Goal: Task Accomplishment & Management: Manage account settings

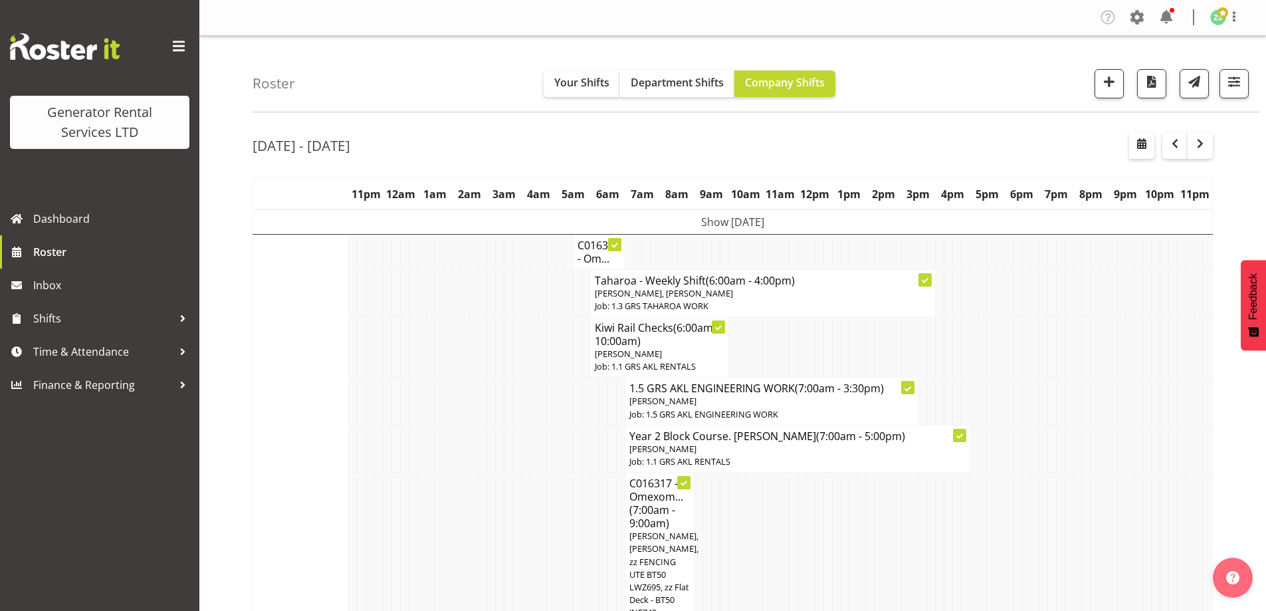
click at [355, 431] on td at bounding box center [353, 448] width 9 height 47
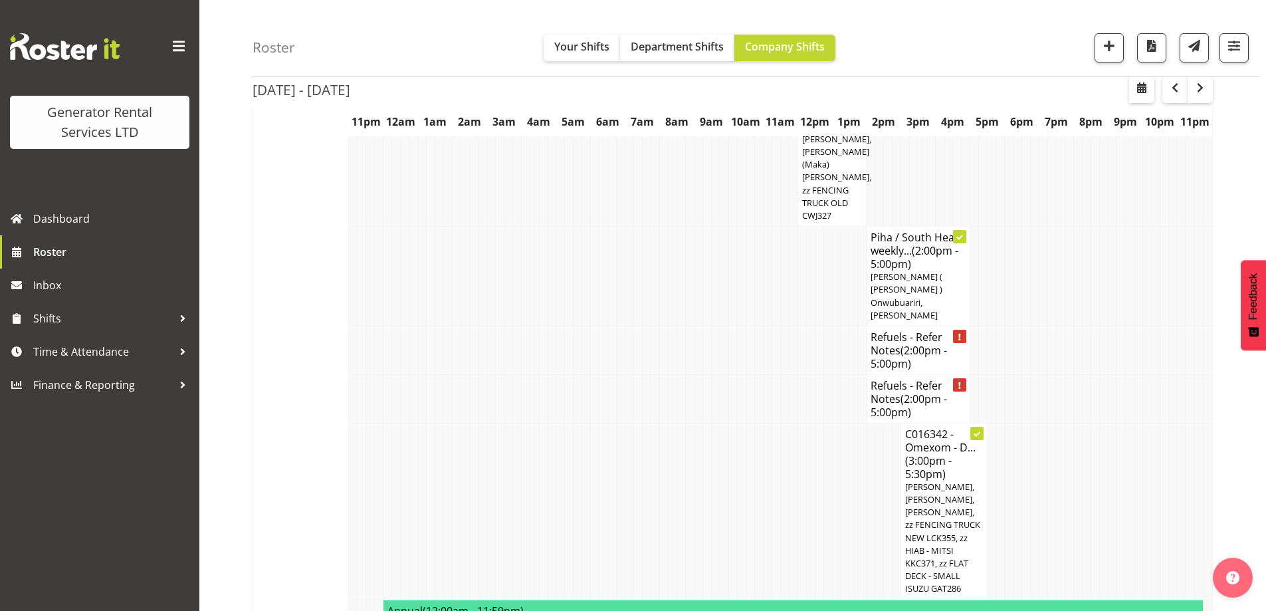
scroll to position [1861, 0]
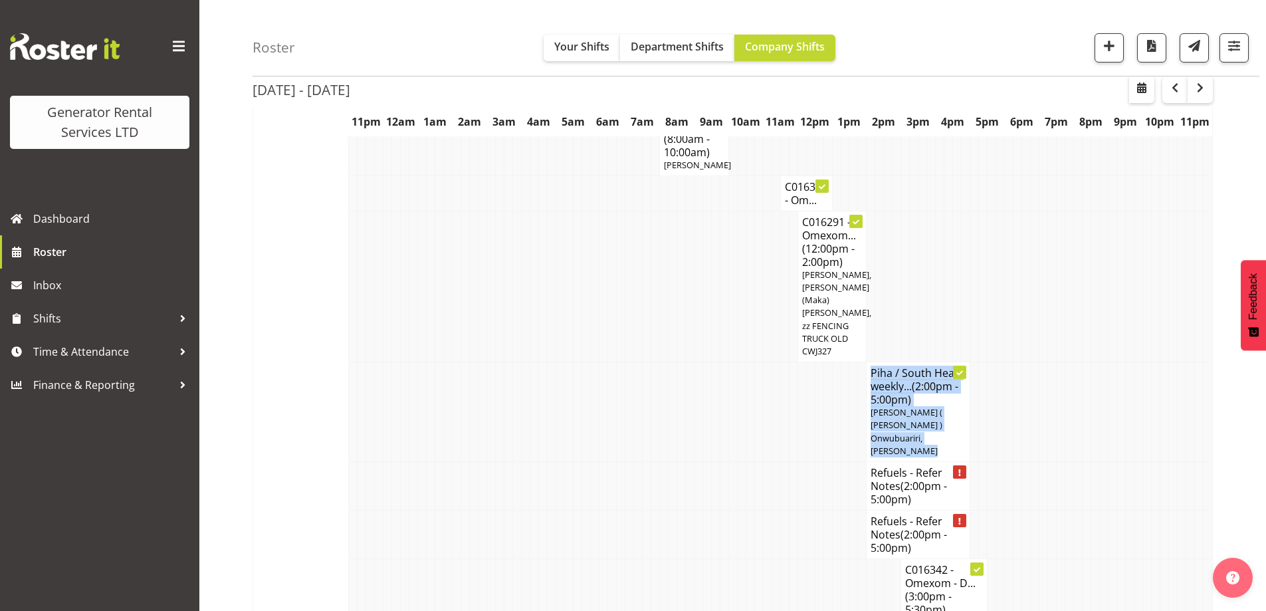
click at [453, 372] on tbody "Show Mon 6th Oct 2025 Mon 6th Oct 2025 (Hide) Taharoa - Shift change (6:00am - …" at bounding box center [733, 498] width 960 height 4300
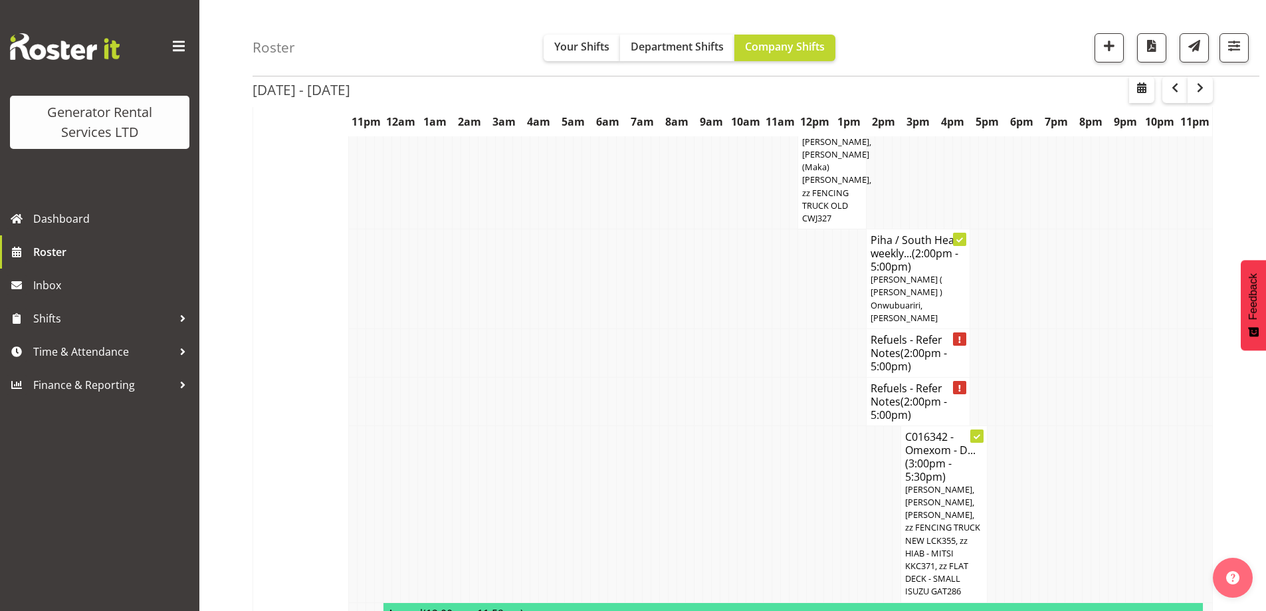
click at [427, 425] on td at bounding box center [431, 513] width 9 height 177
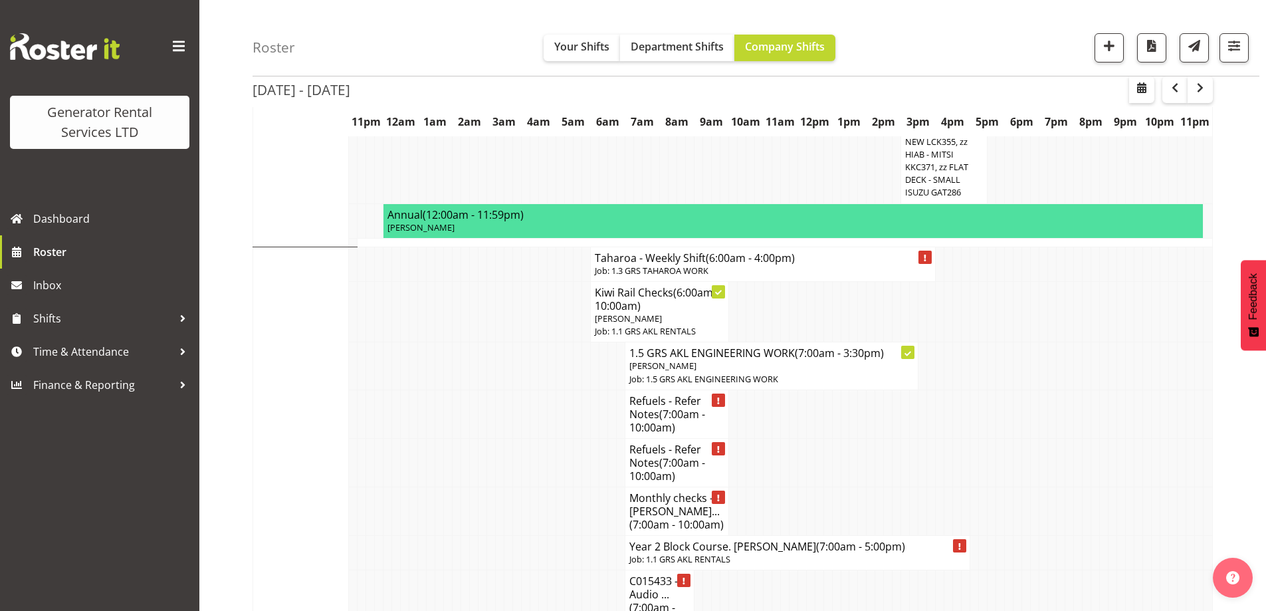
scroll to position [2327, 0]
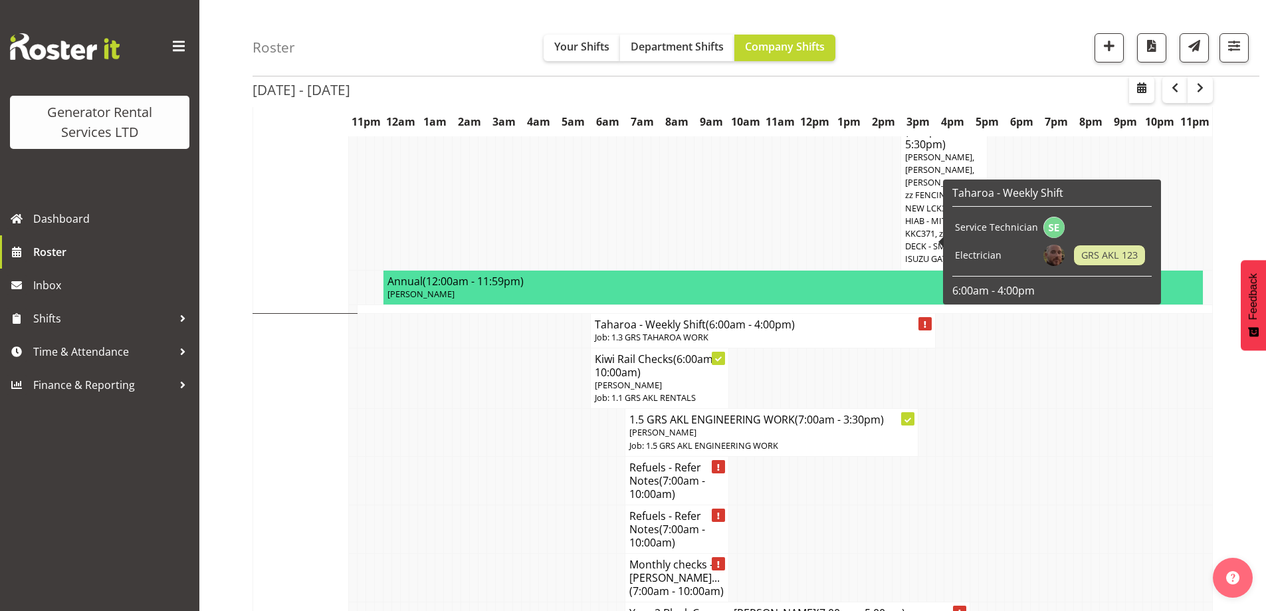
click at [640, 331] on p "Job: 1.3 GRS TAHAROA WORK" at bounding box center [763, 337] width 336 height 13
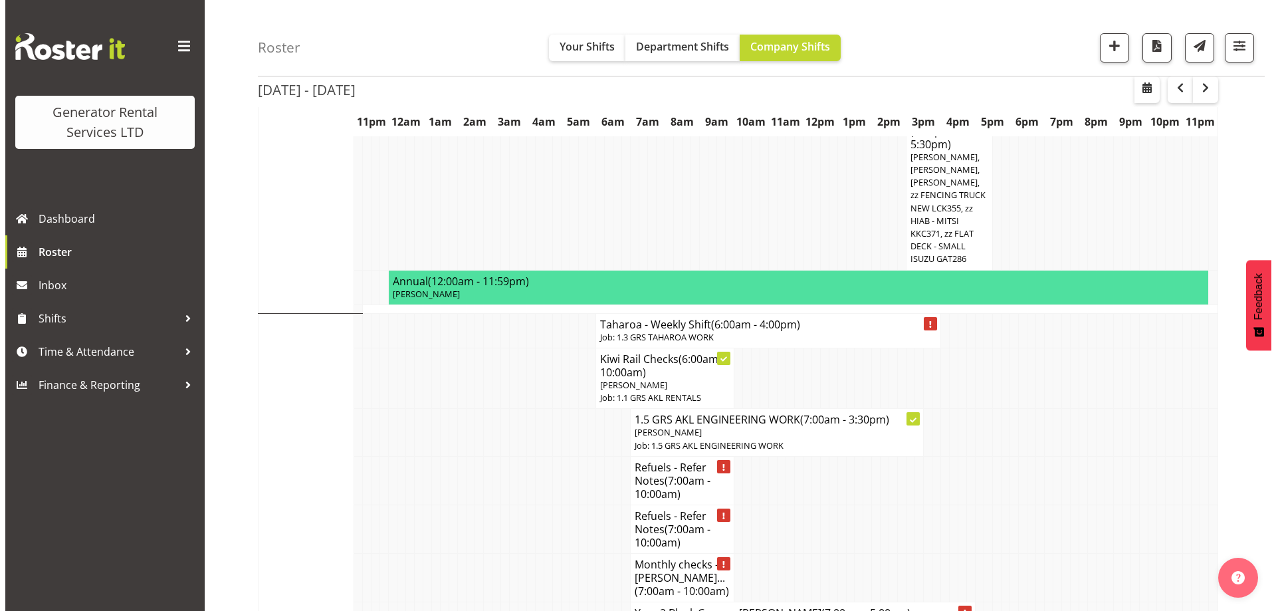
scroll to position [2314, 0]
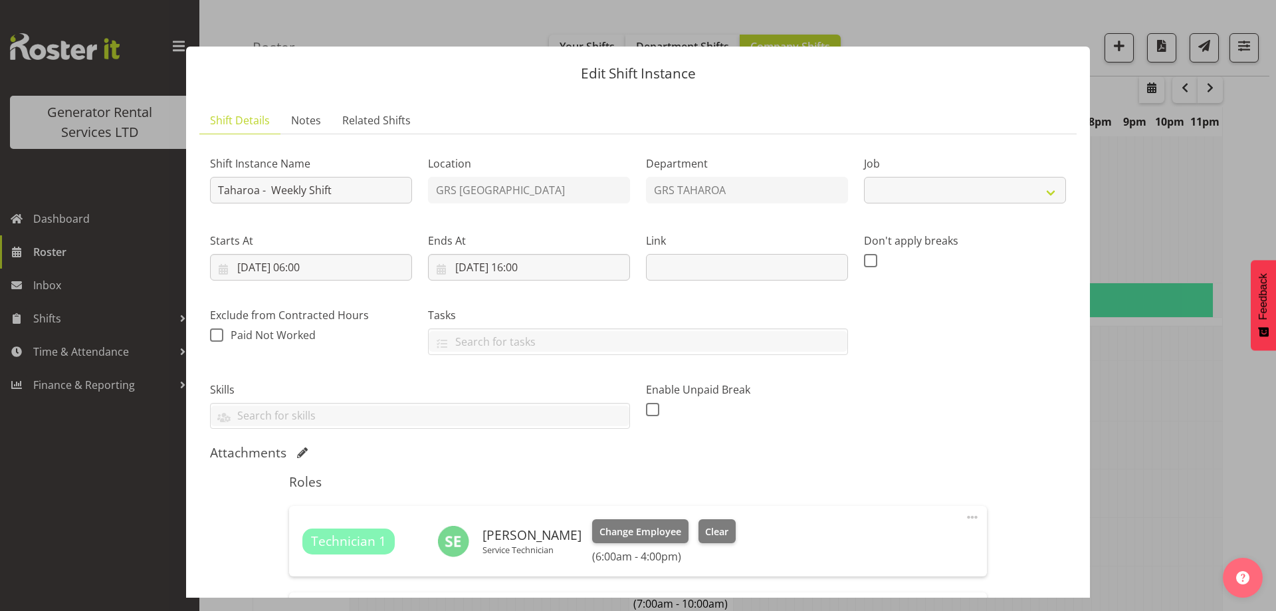
select select "874"
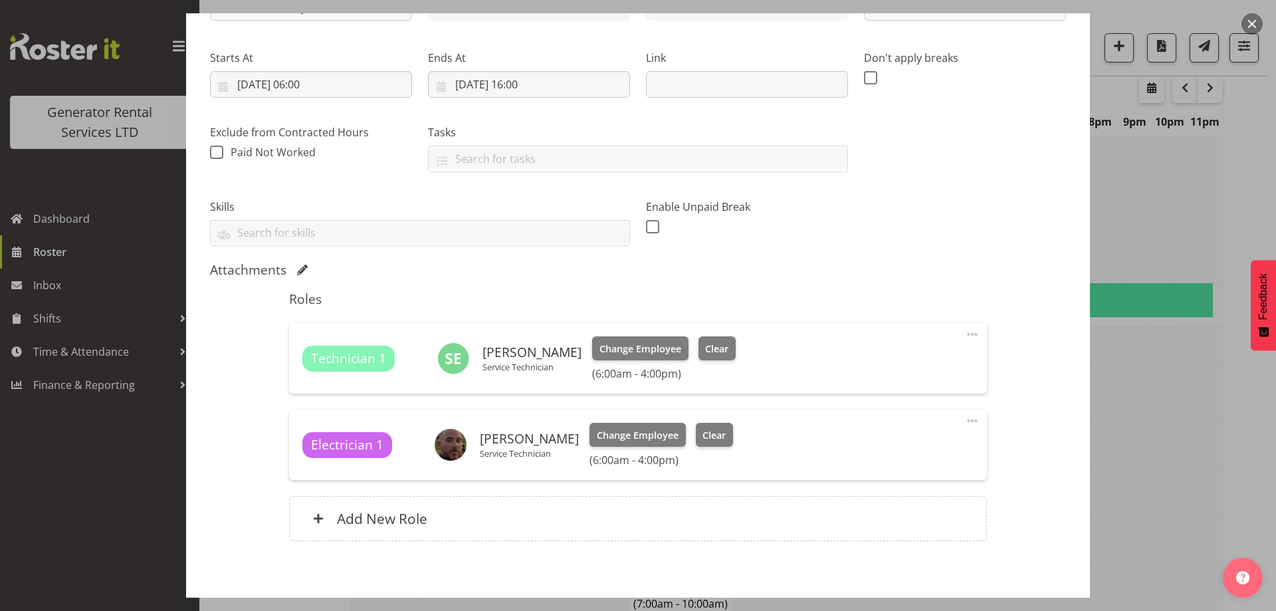
scroll to position [199, 0]
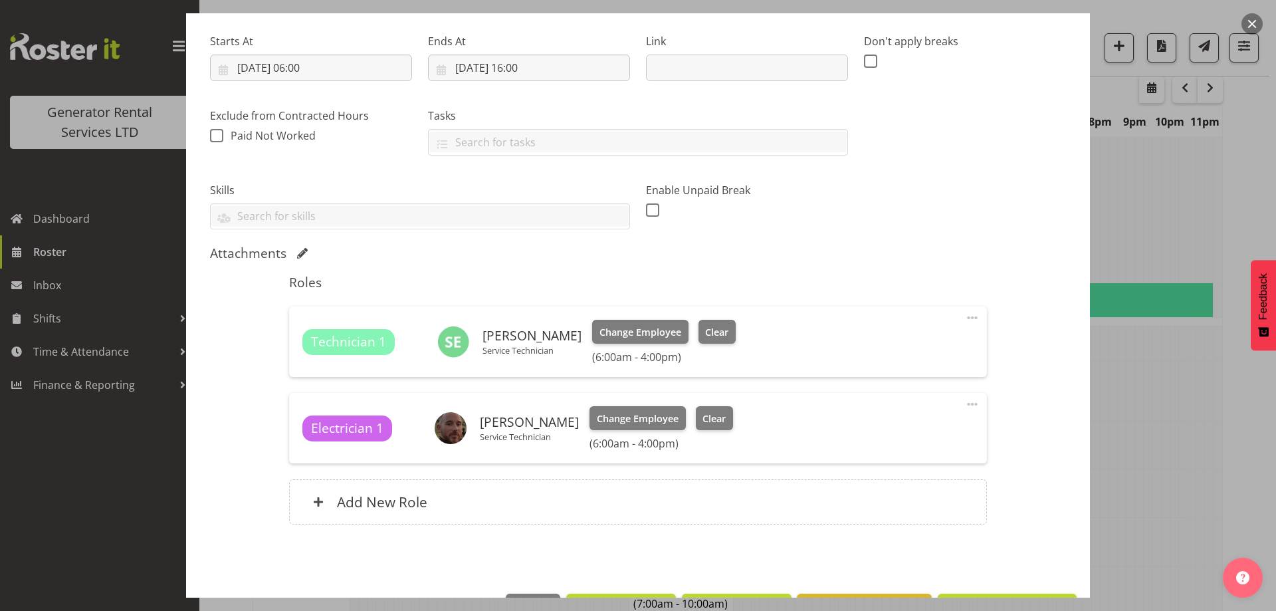
click at [1133, 421] on div at bounding box center [638, 305] width 1276 height 611
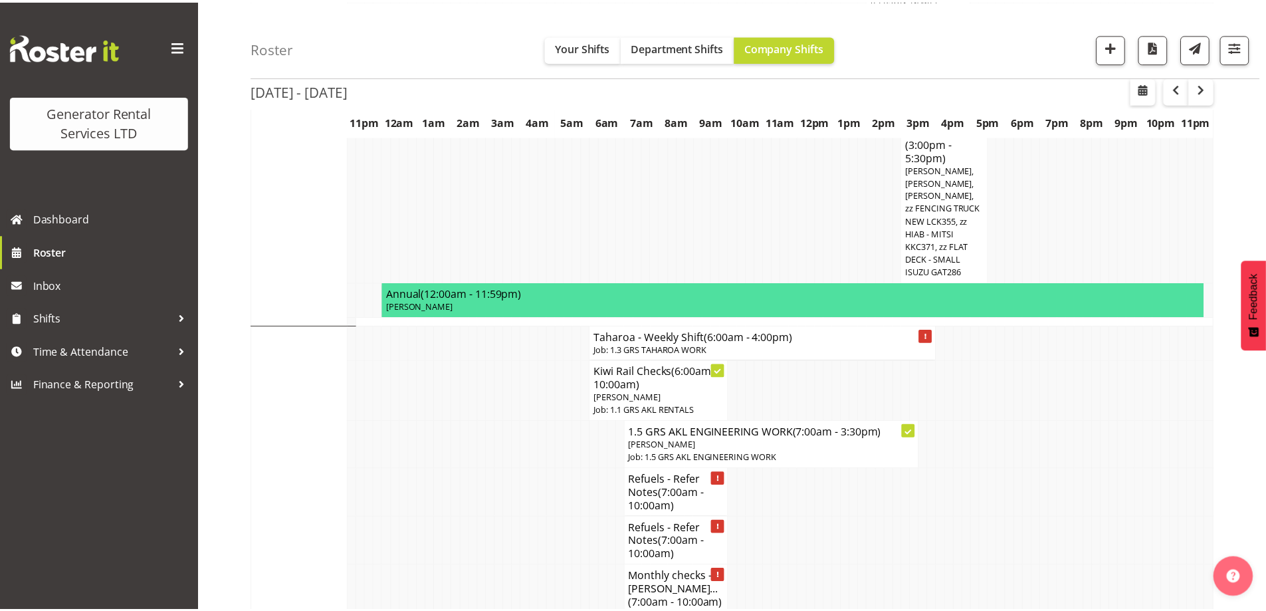
scroll to position [2327, 0]
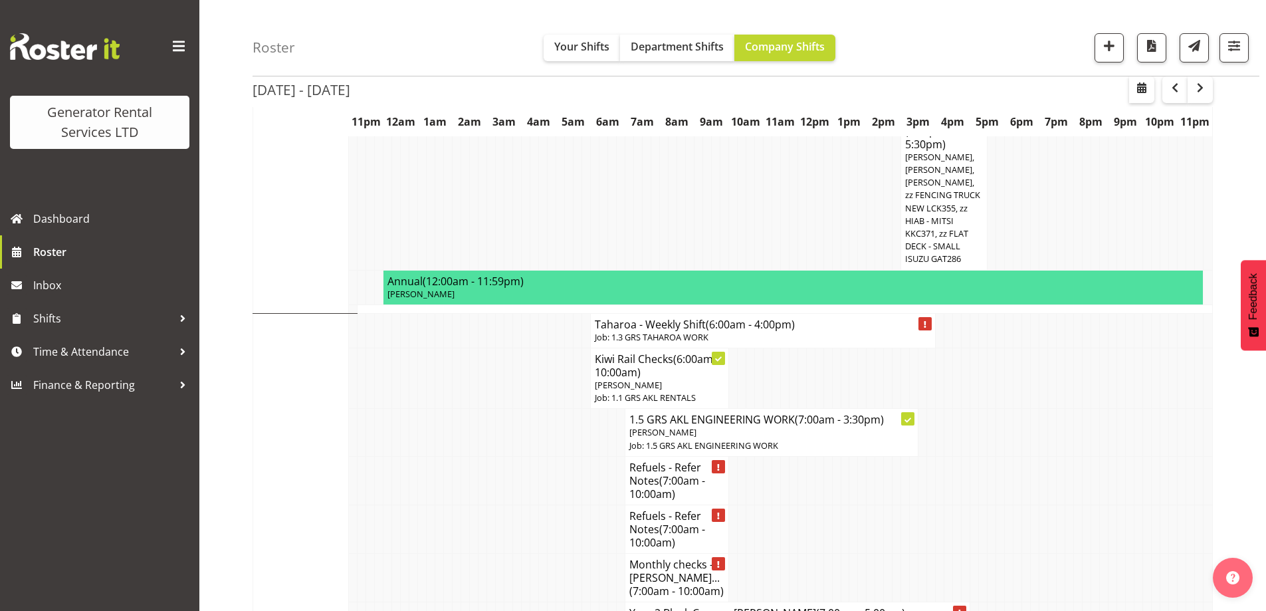
click at [431, 456] on td at bounding box center [431, 480] width 9 height 49
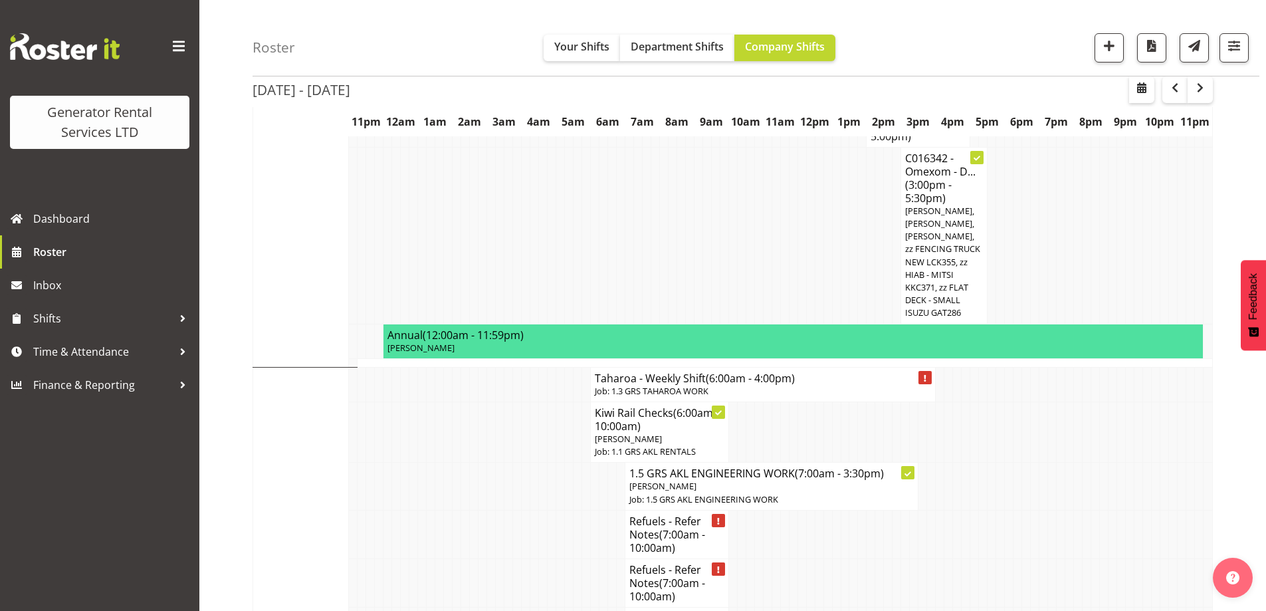
scroll to position [2194, 0]
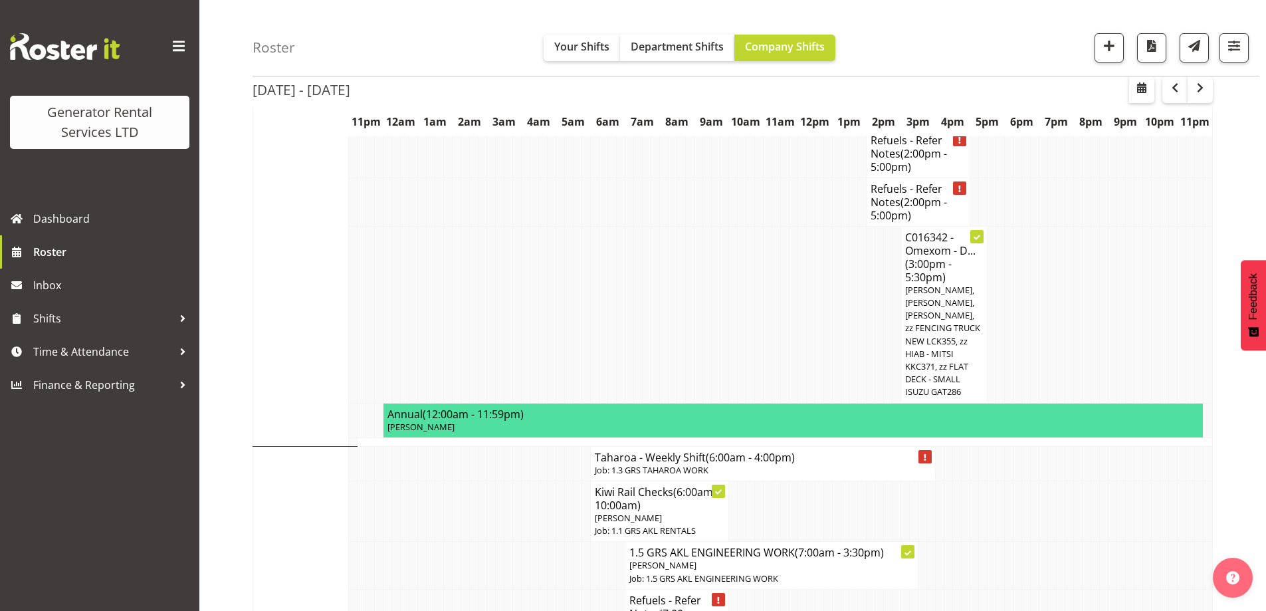
click at [649, 356] on table "11pm 12am 1am 2am 3am 4am 5am 6am 7am 8am 9am 10am 11am 12pm 1pm 2pm 3pm 4pm 5p…" at bounding box center [733, 150] width 961 height 4331
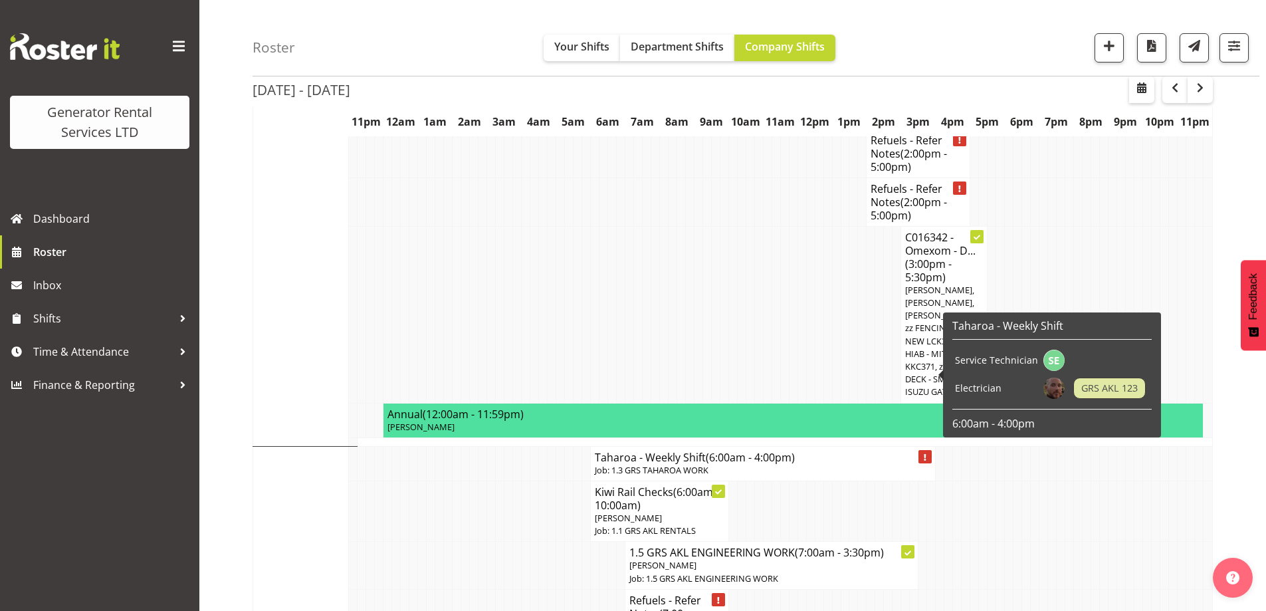
click at [648, 451] on h4 "Taharoa - Weekly Shift (6:00am - 4:00pm)" at bounding box center [763, 457] width 336 height 13
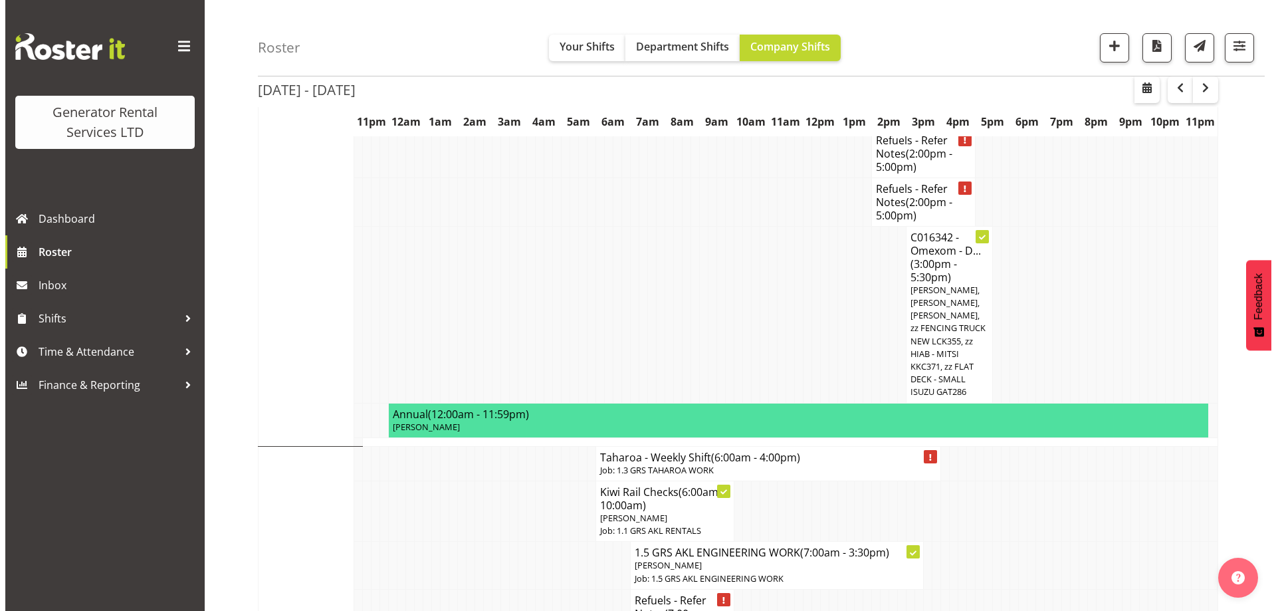
scroll to position [2181, 0]
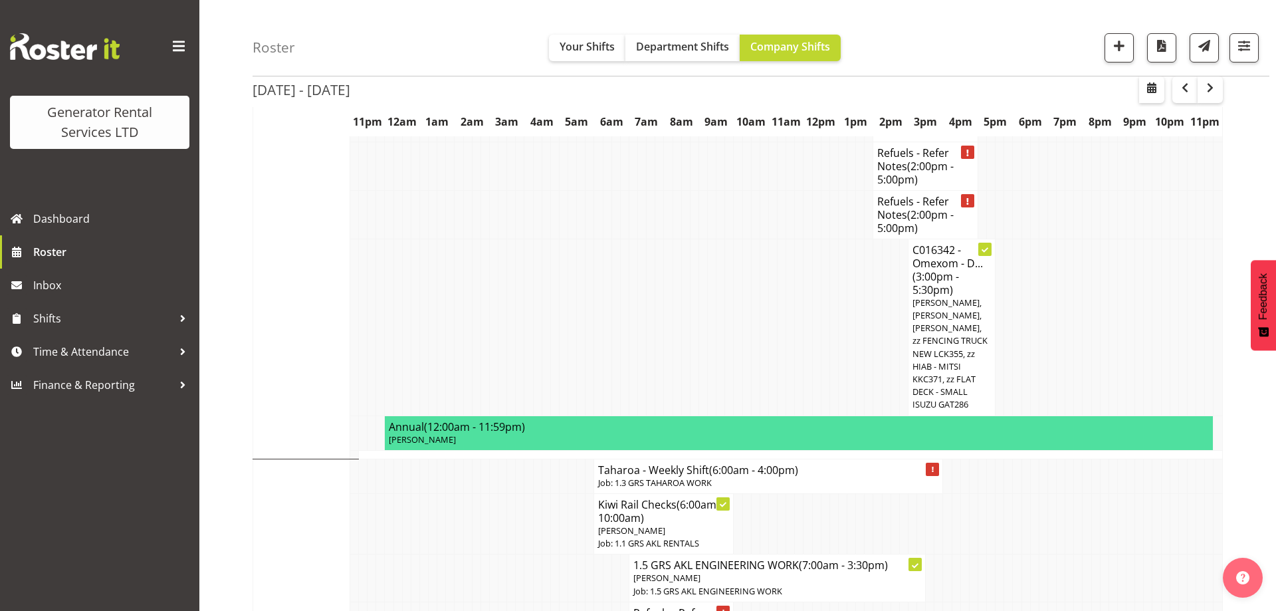
select select "874"
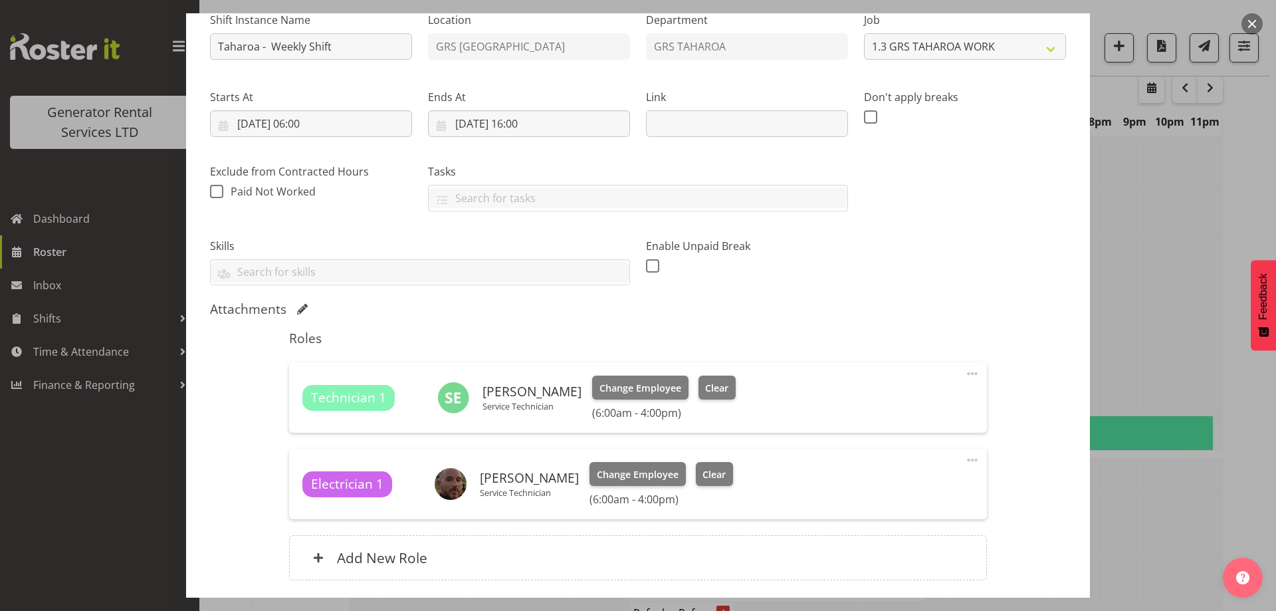
scroll to position [245, 0]
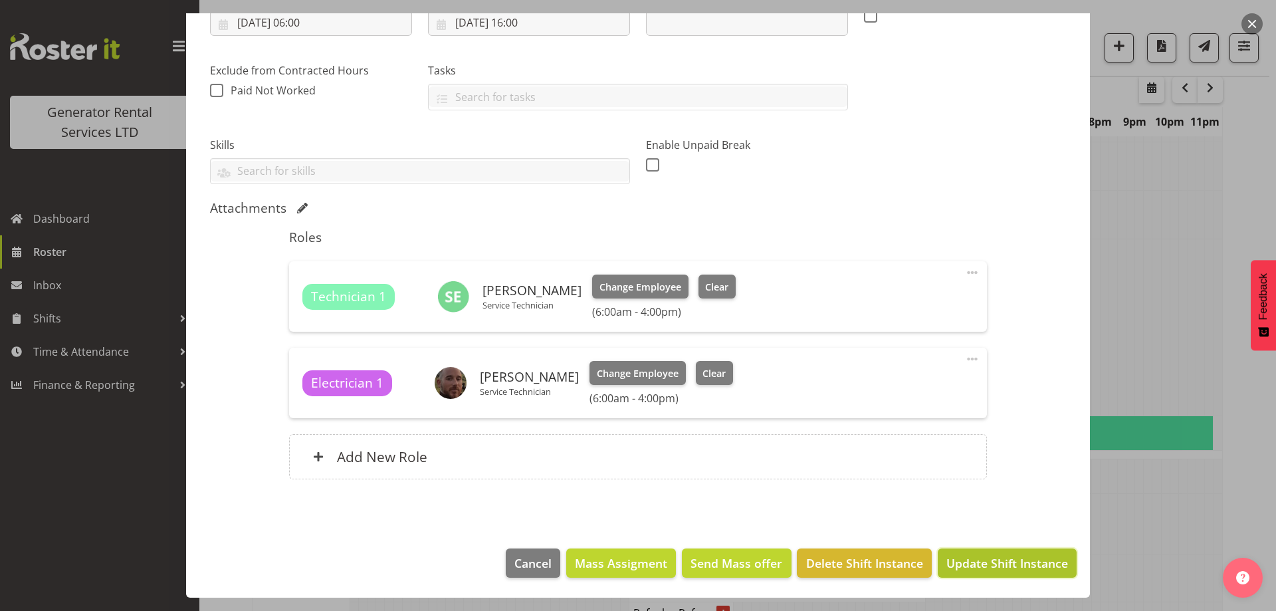
click at [992, 561] on span "Update Shift Instance" at bounding box center [1008, 562] width 122 height 17
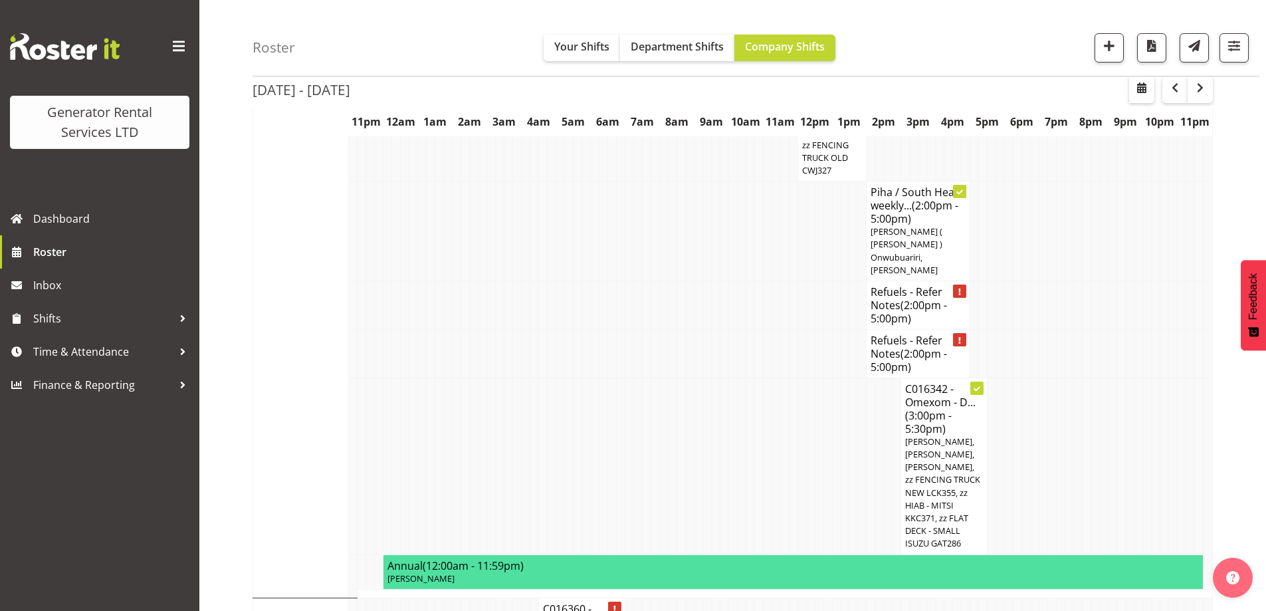
scroll to position [2237, 0]
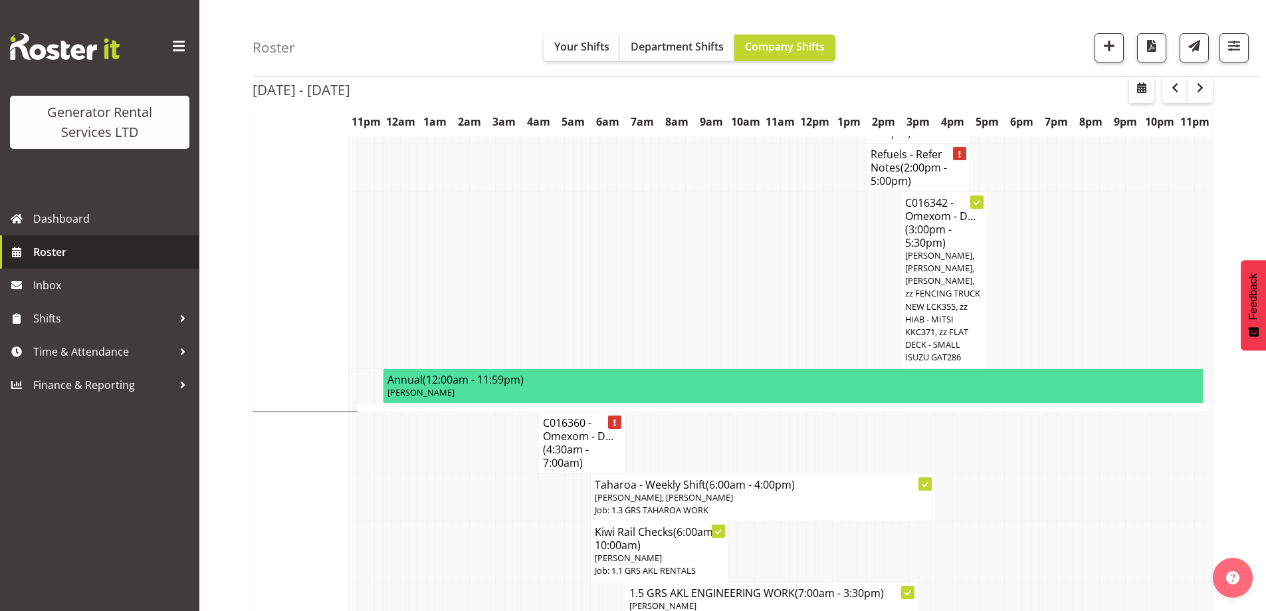
click at [58, 259] on span "Roster" at bounding box center [113, 252] width 160 height 20
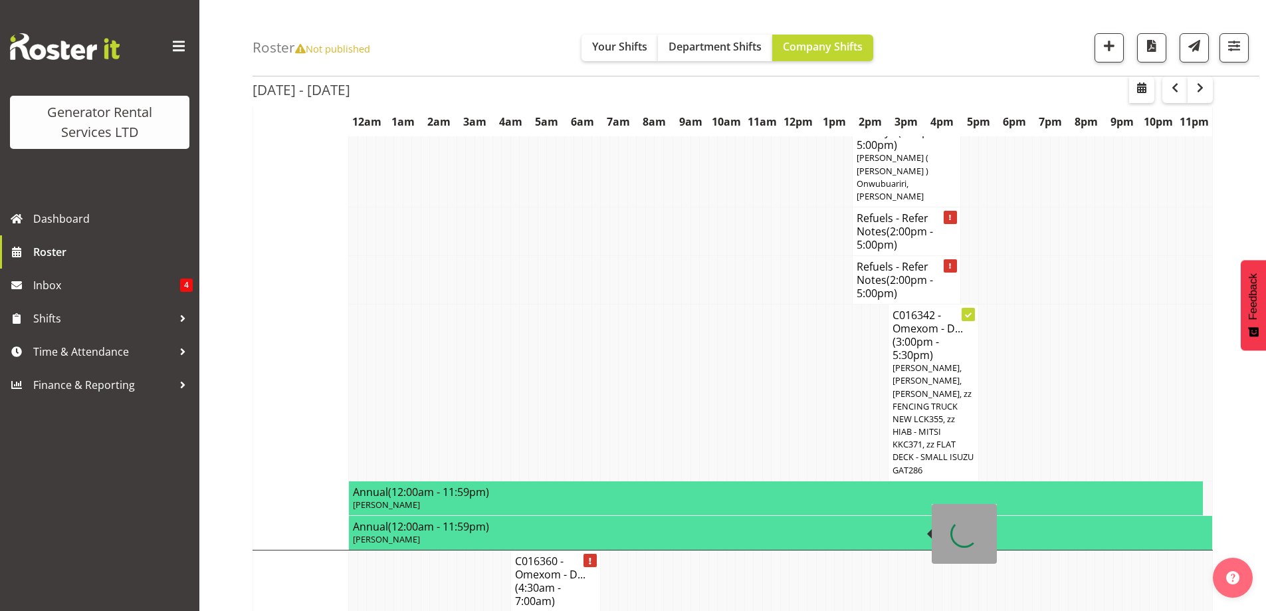
scroll to position [1130, 0]
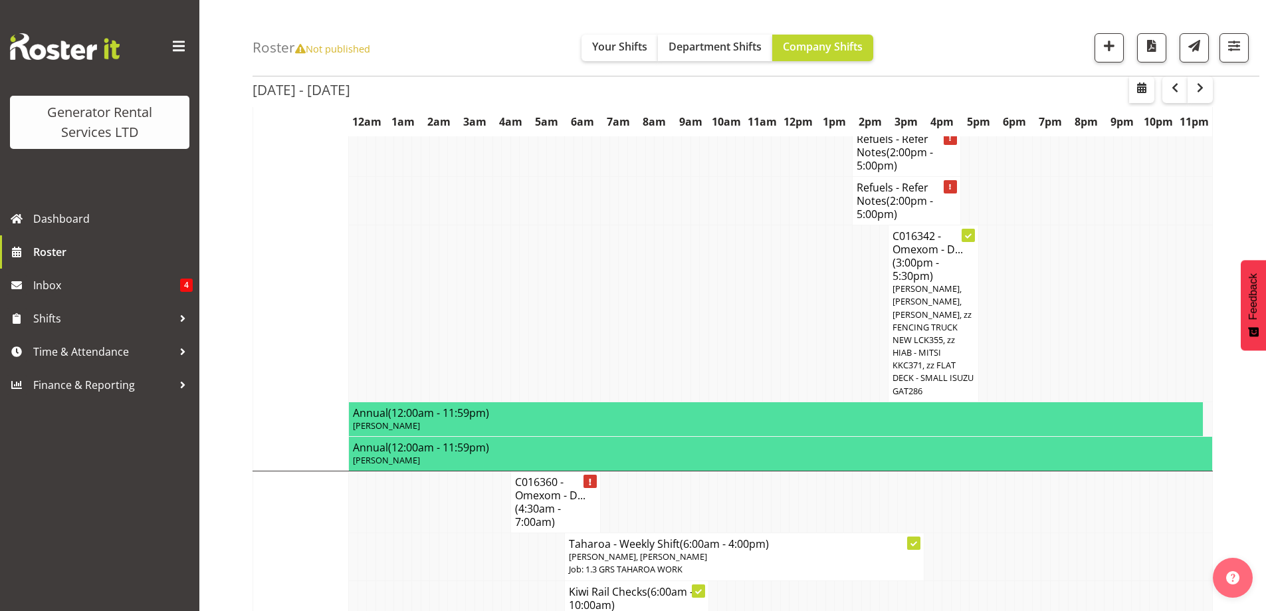
click at [507, 580] on td at bounding box center [506, 610] width 9 height 60
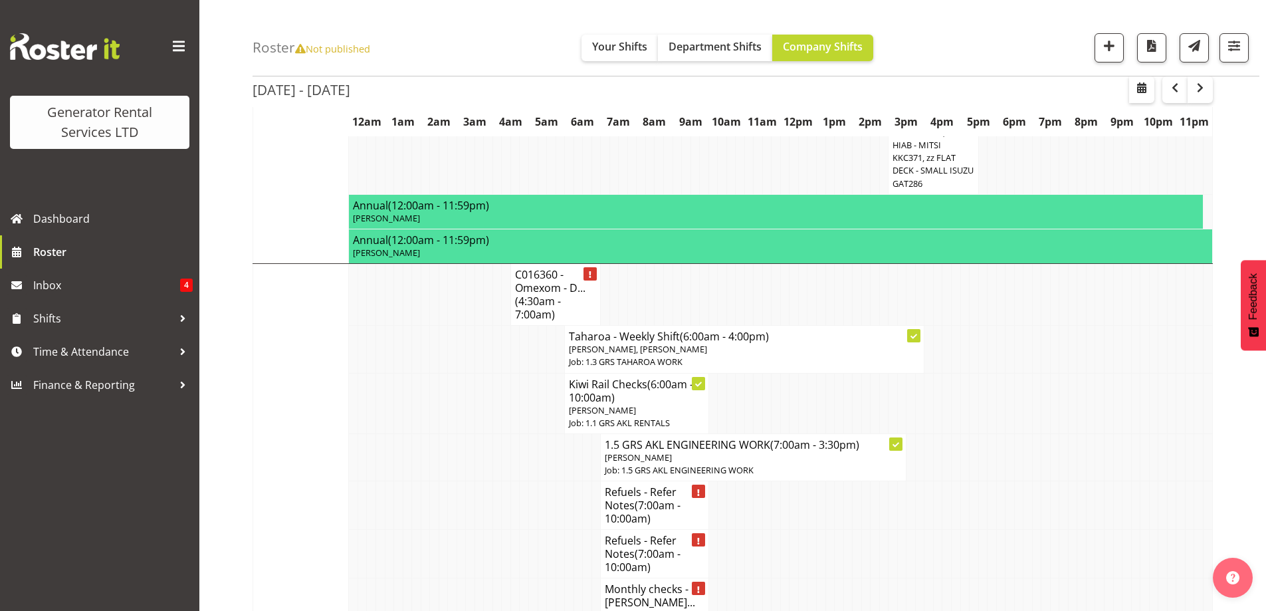
scroll to position [1330, 0]
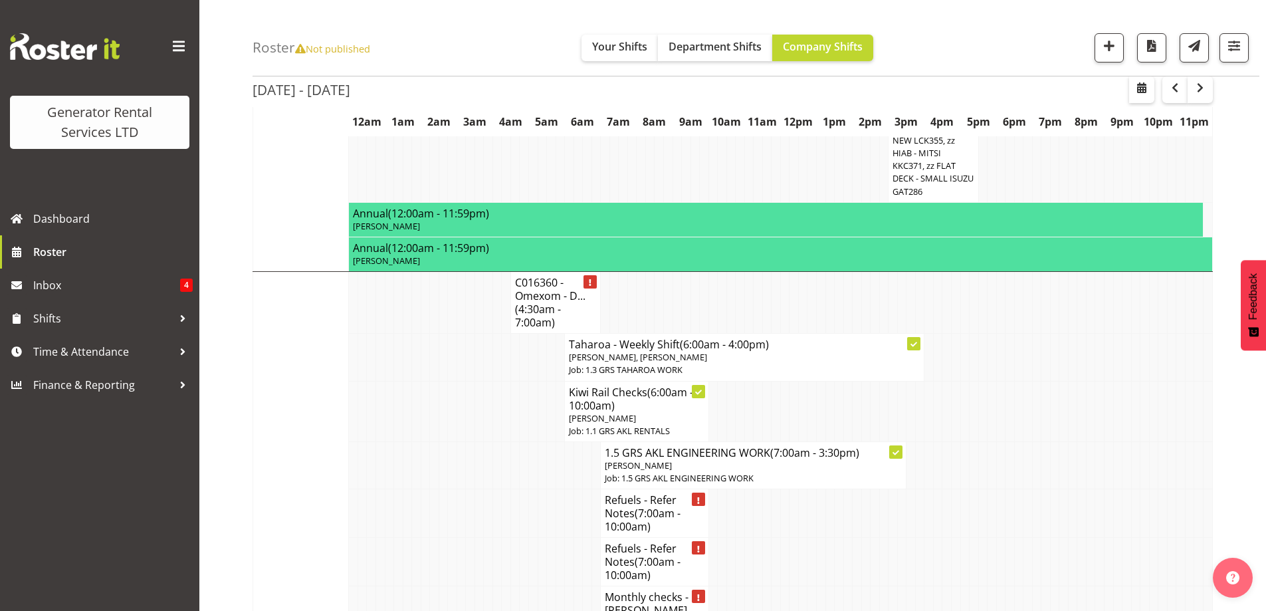
click at [505, 489] on td at bounding box center [506, 513] width 9 height 49
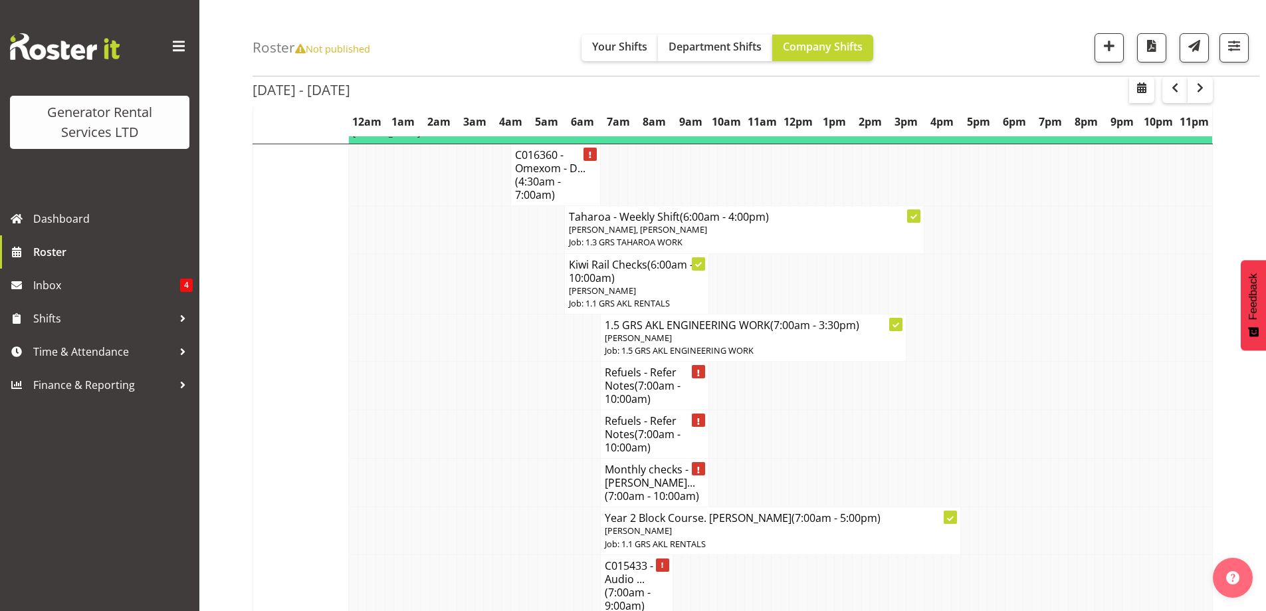
scroll to position [1462, 0]
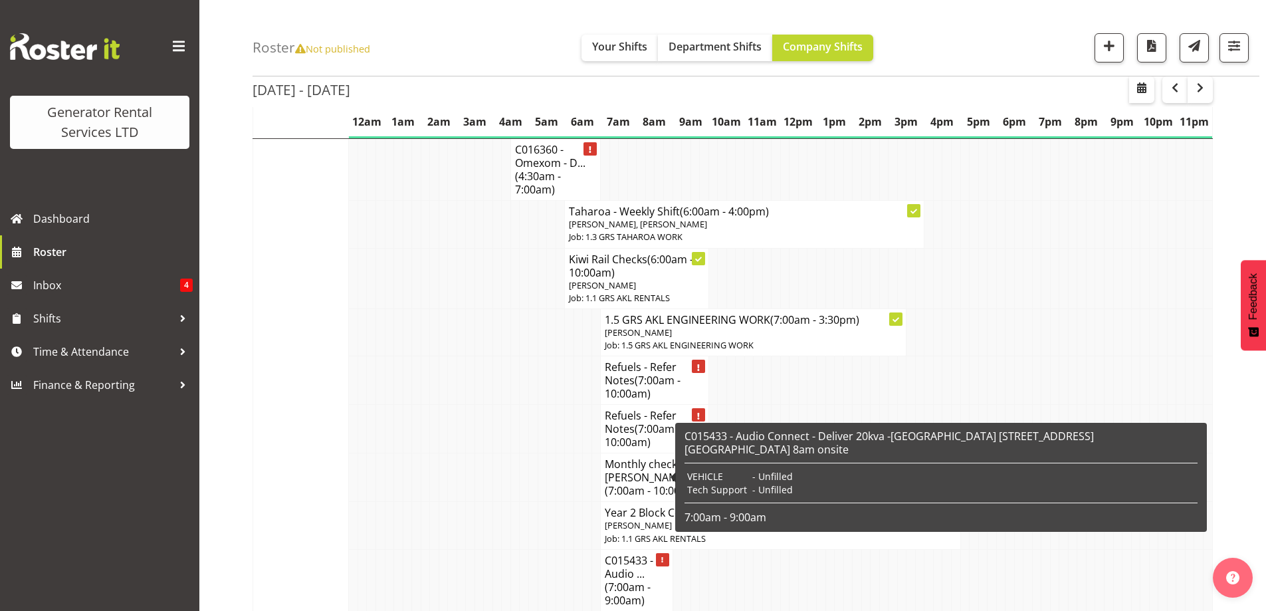
click at [564, 549] on td at bounding box center [560, 580] width 9 height 62
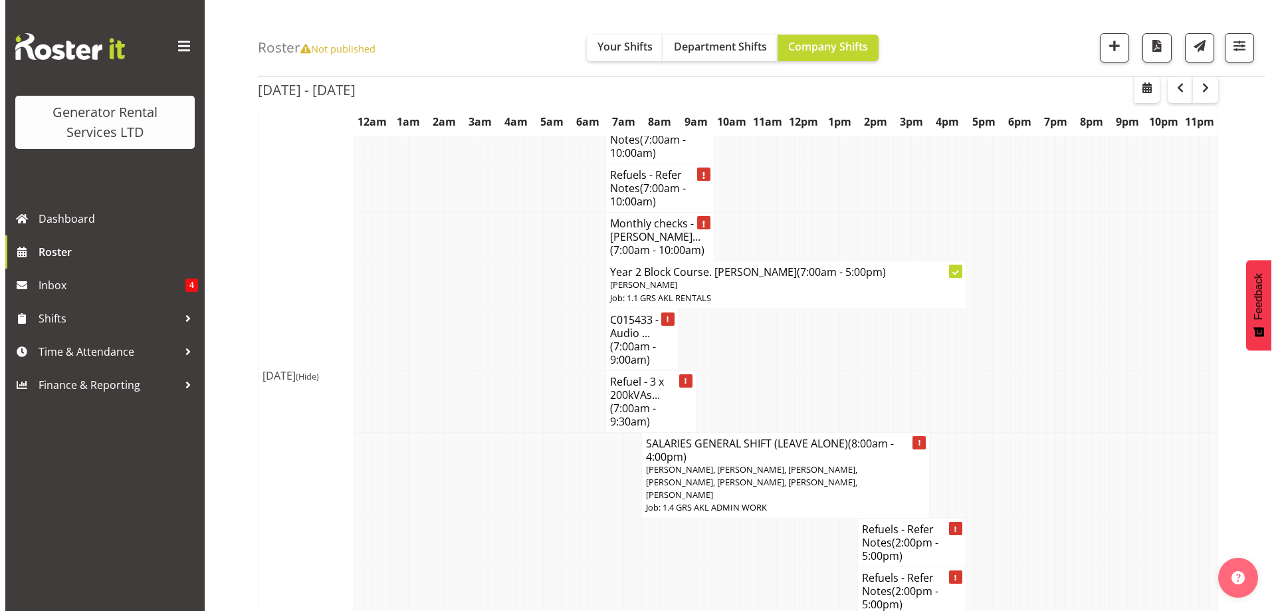
scroll to position [1728, 0]
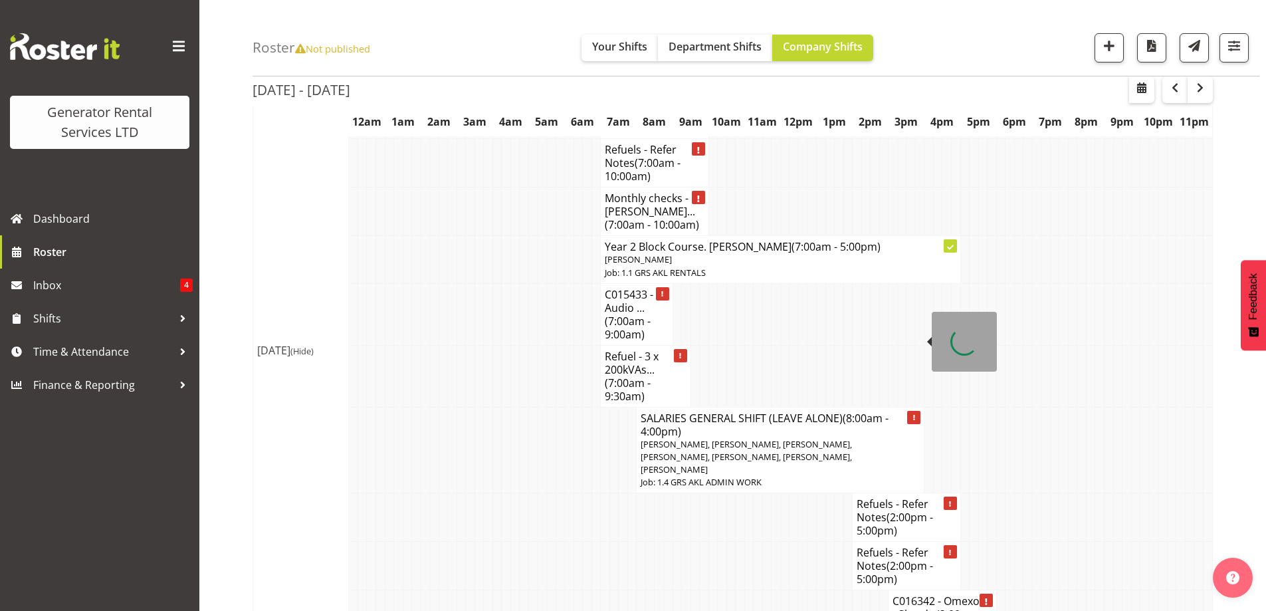
click at [674, 438] on span "[PERSON_NAME], [PERSON_NAME], [PERSON_NAME], [PERSON_NAME], [PERSON_NAME], [PER…" at bounding box center [746, 456] width 211 height 37
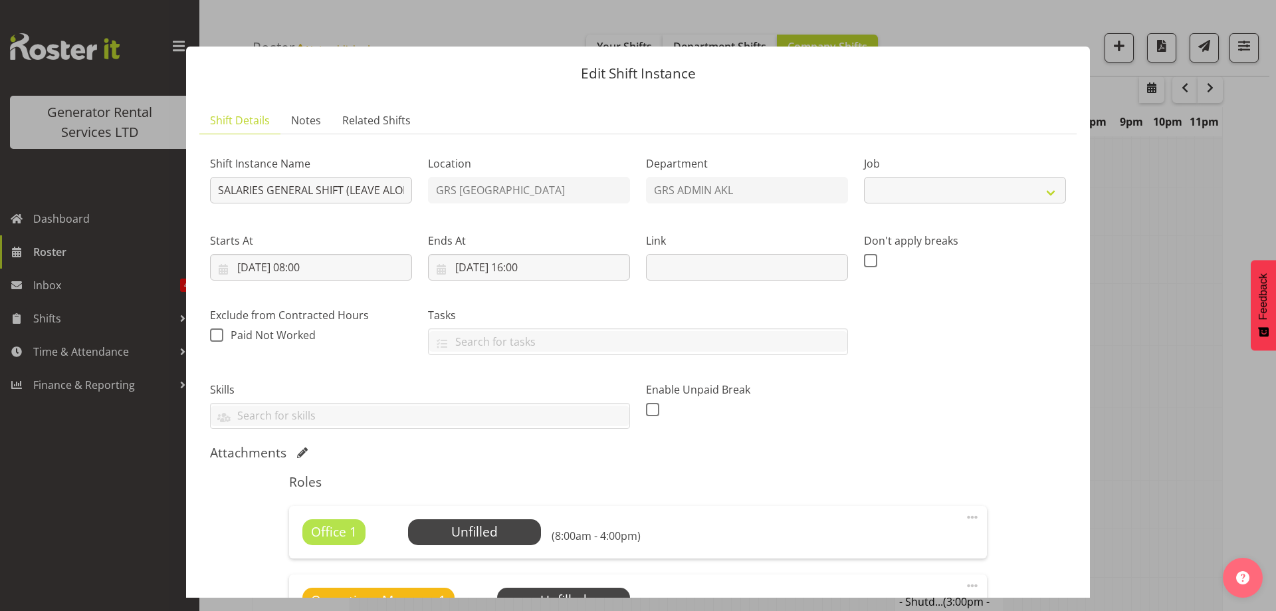
select select "875"
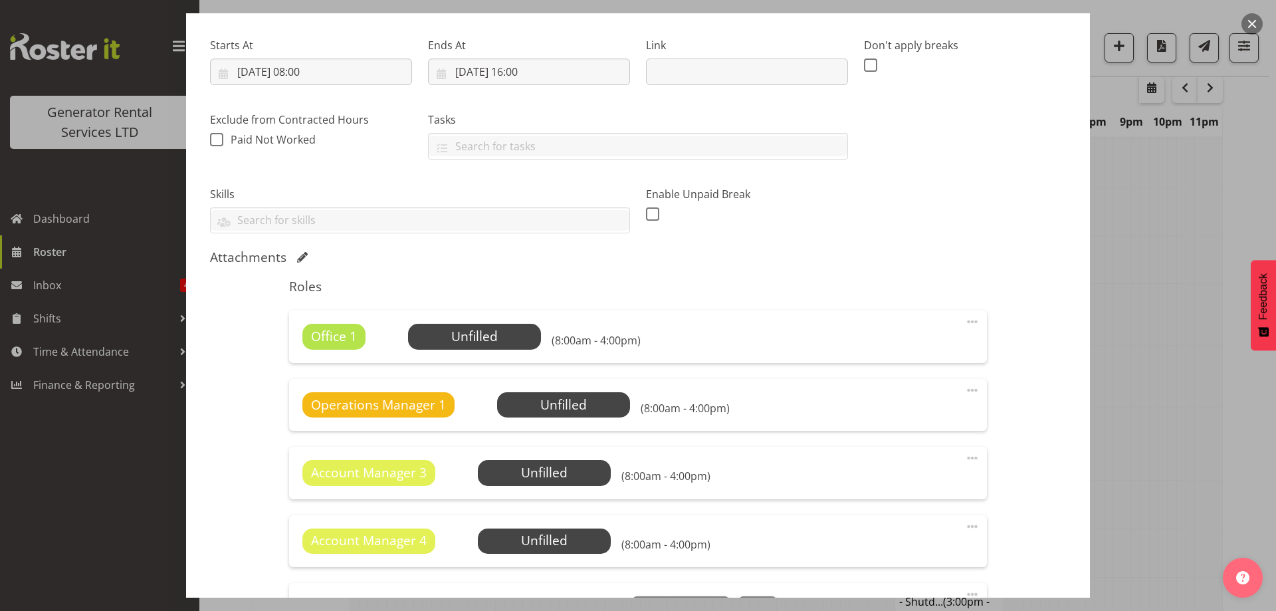
scroll to position [399, 0]
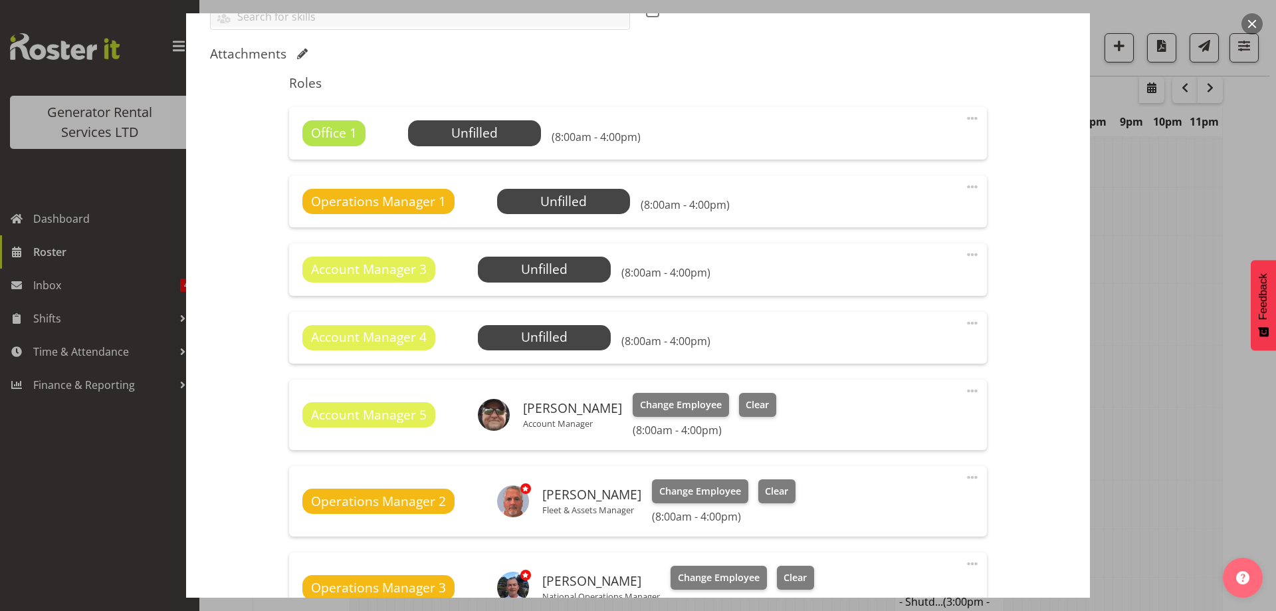
click at [965, 118] on span at bounding box center [973, 118] width 16 height 16
click at [904, 199] on link "Delete" at bounding box center [917, 195] width 128 height 24
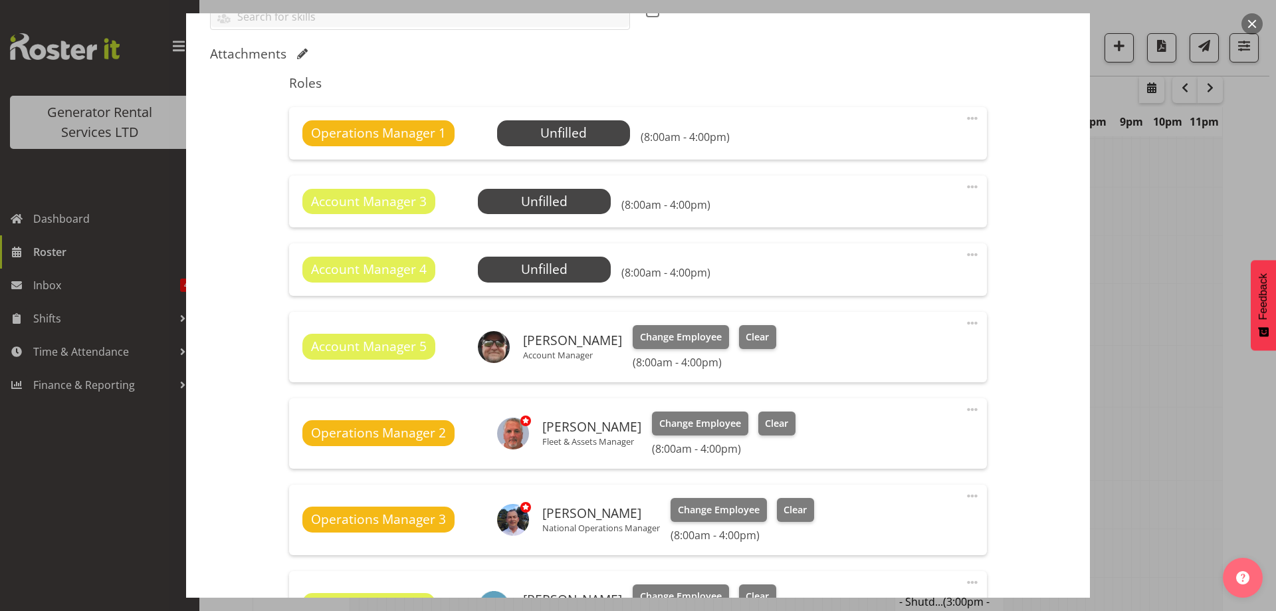
click at [965, 117] on span at bounding box center [973, 118] width 16 height 16
click at [915, 196] on link "Delete" at bounding box center [917, 195] width 128 height 24
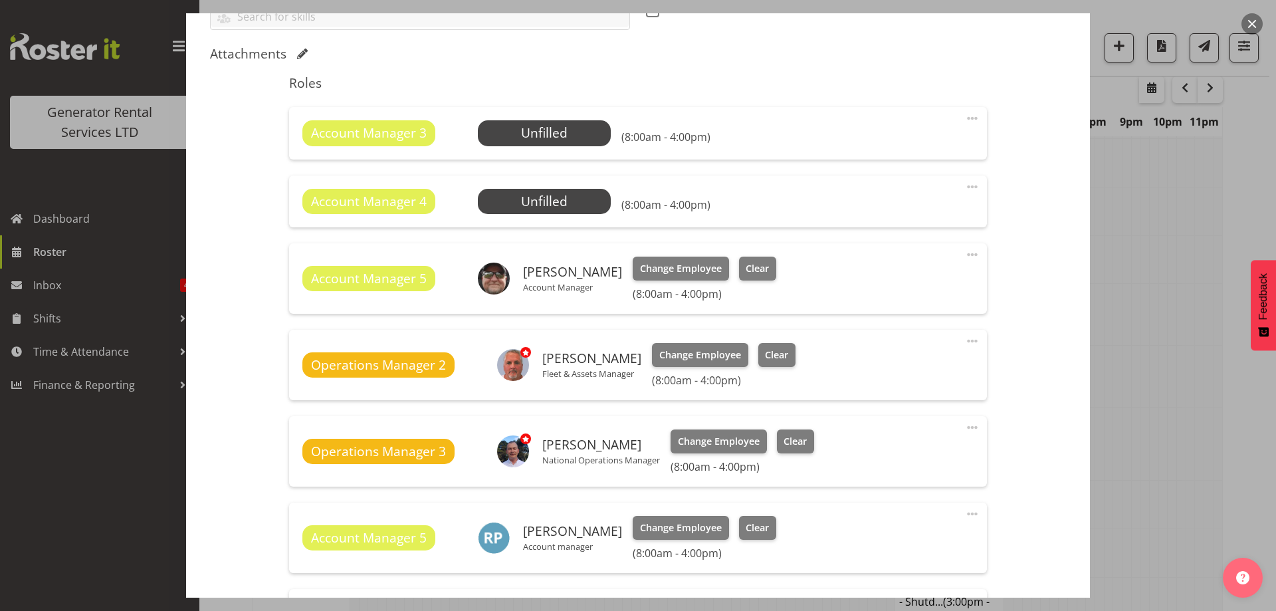
click at [966, 115] on span at bounding box center [973, 118] width 16 height 16
click at [923, 197] on link "Delete" at bounding box center [917, 195] width 128 height 24
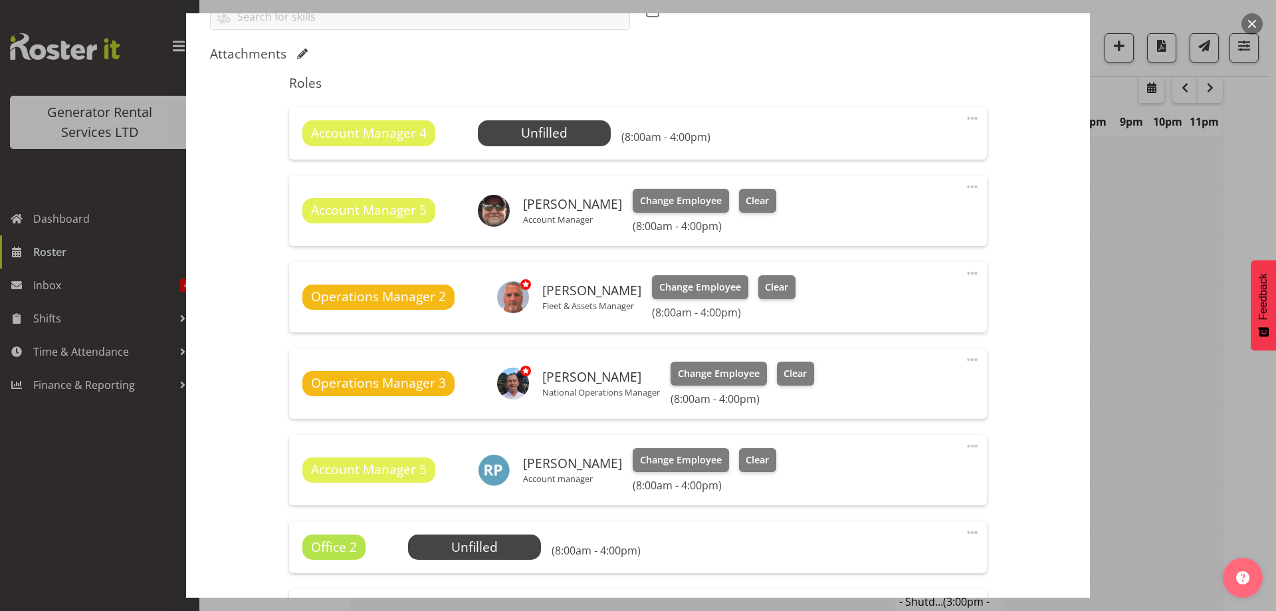
click at [965, 122] on span at bounding box center [973, 118] width 16 height 16
click at [935, 194] on link "Delete" at bounding box center [917, 195] width 128 height 24
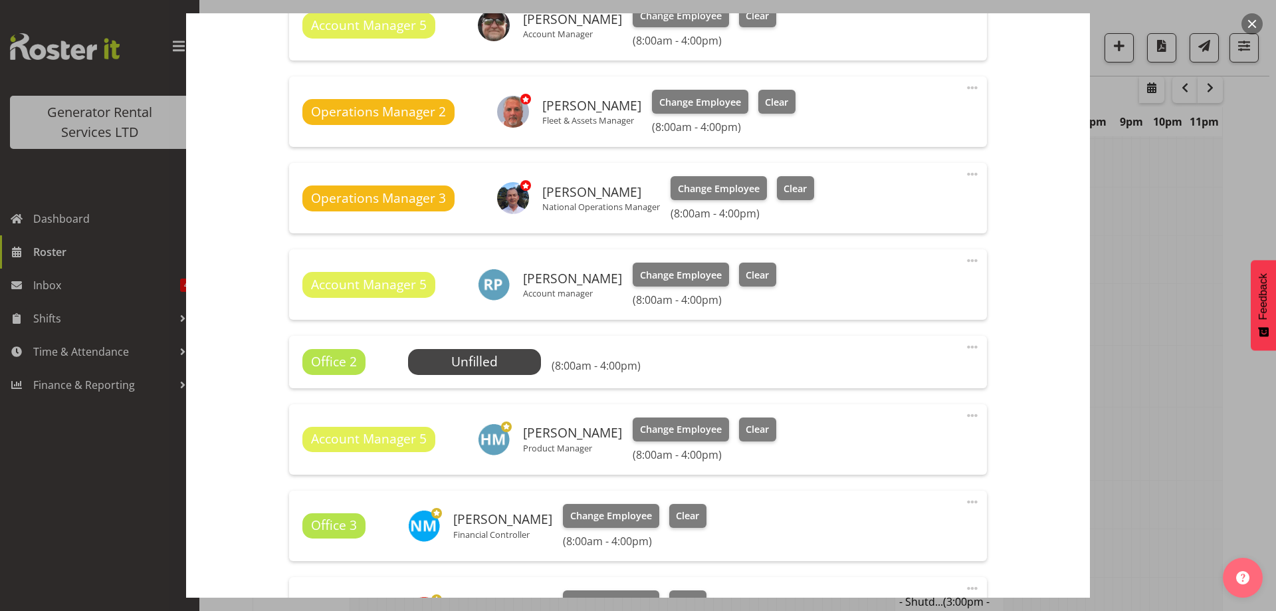
scroll to position [532, 0]
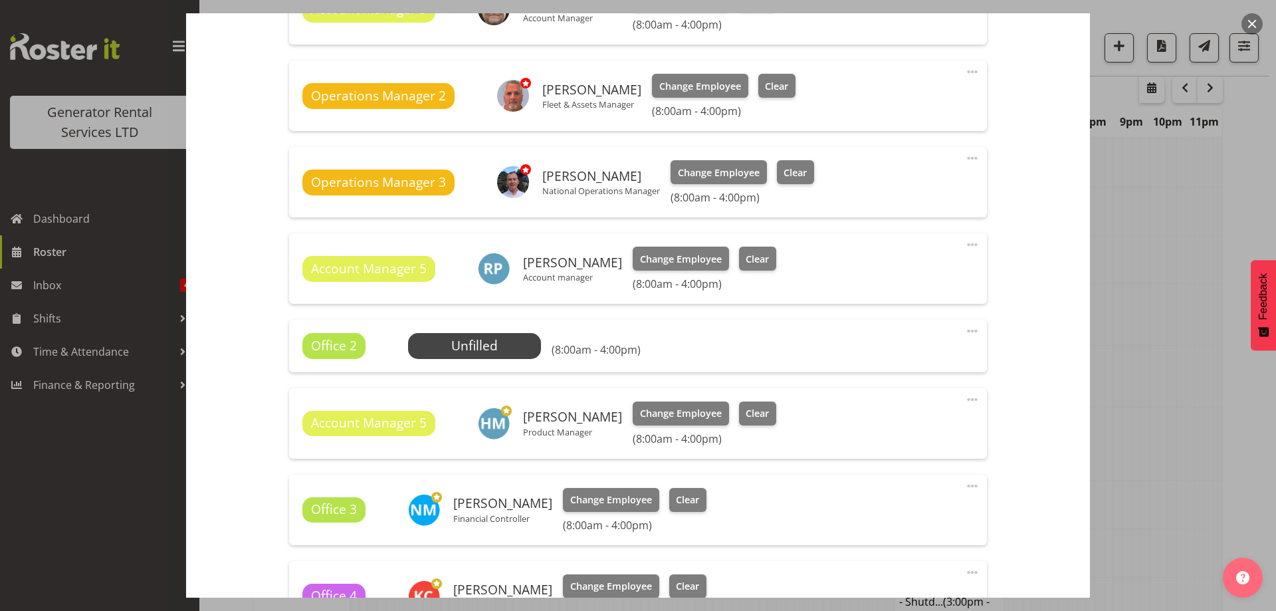
click at [965, 328] on span at bounding box center [973, 331] width 16 height 16
click at [913, 403] on link "Delete" at bounding box center [917, 408] width 128 height 24
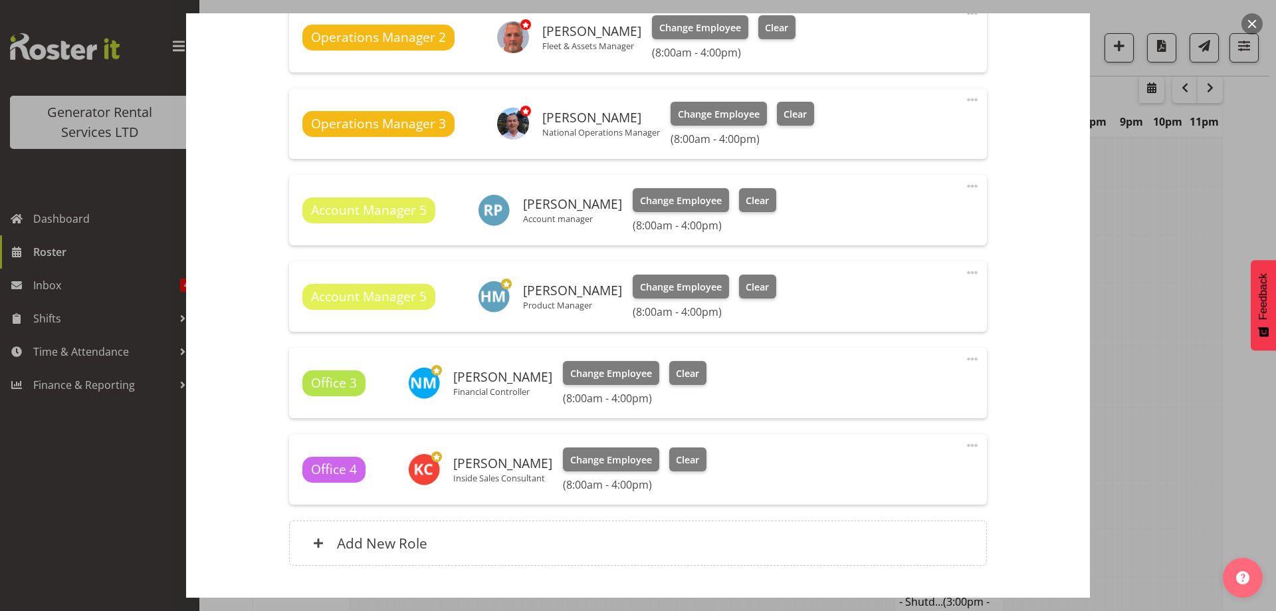
scroll to position [665, 0]
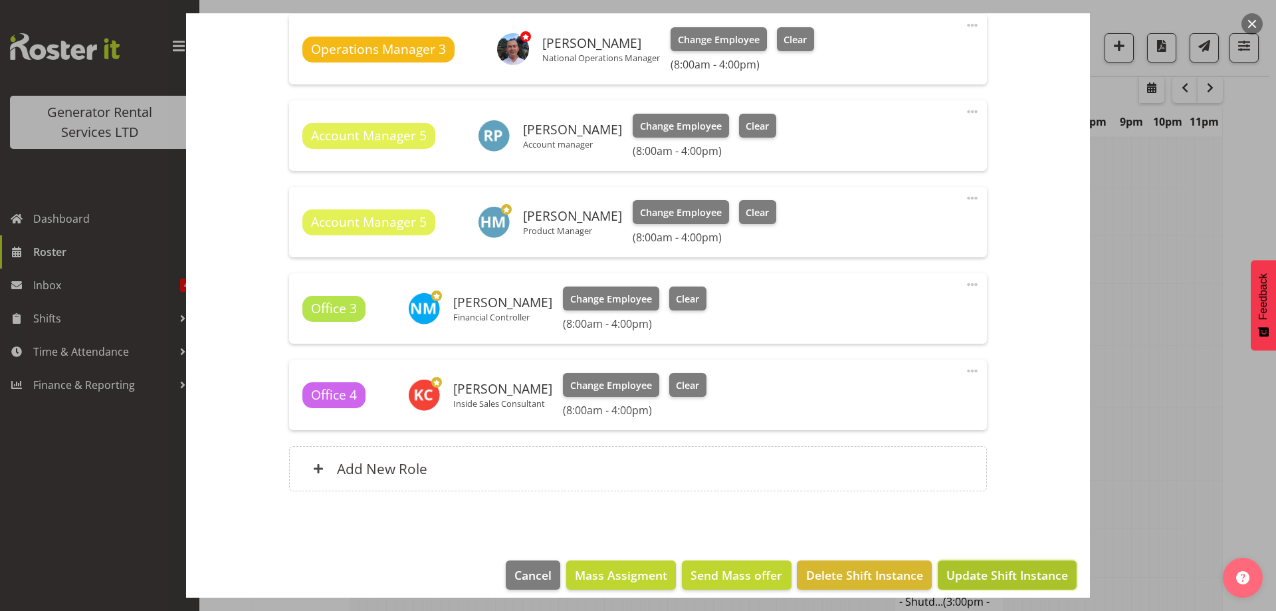
click at [988, 570] on span "Update Shift Instance" at bounding box center [1008, 574] width 122 height 17
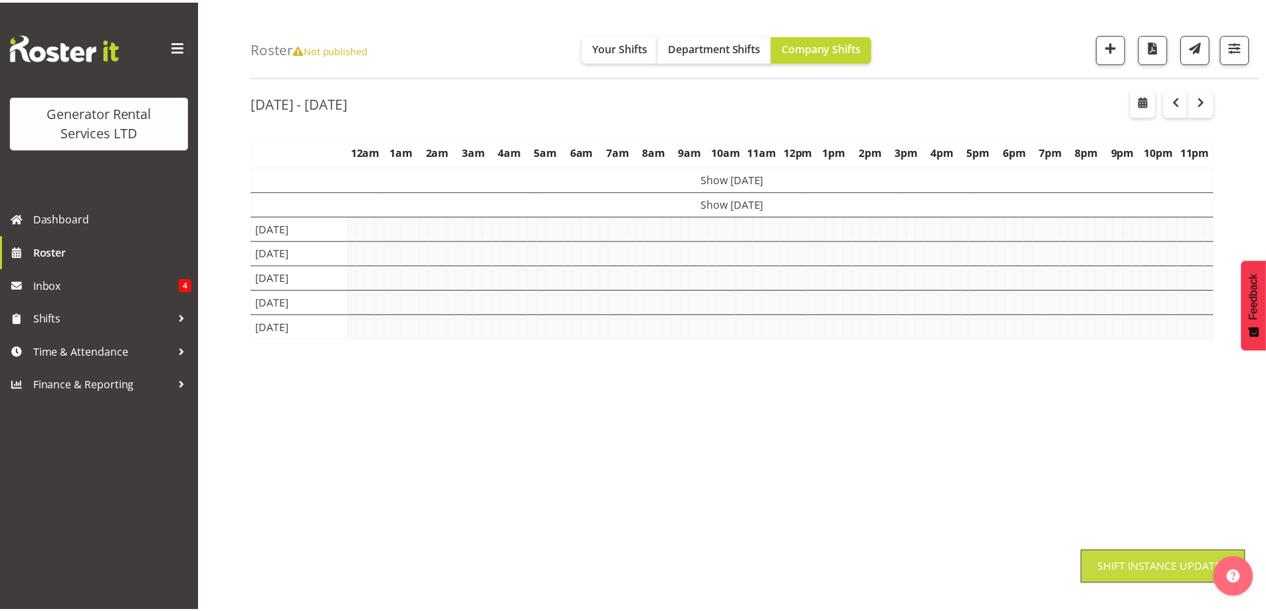
scroll to position [43, 0]
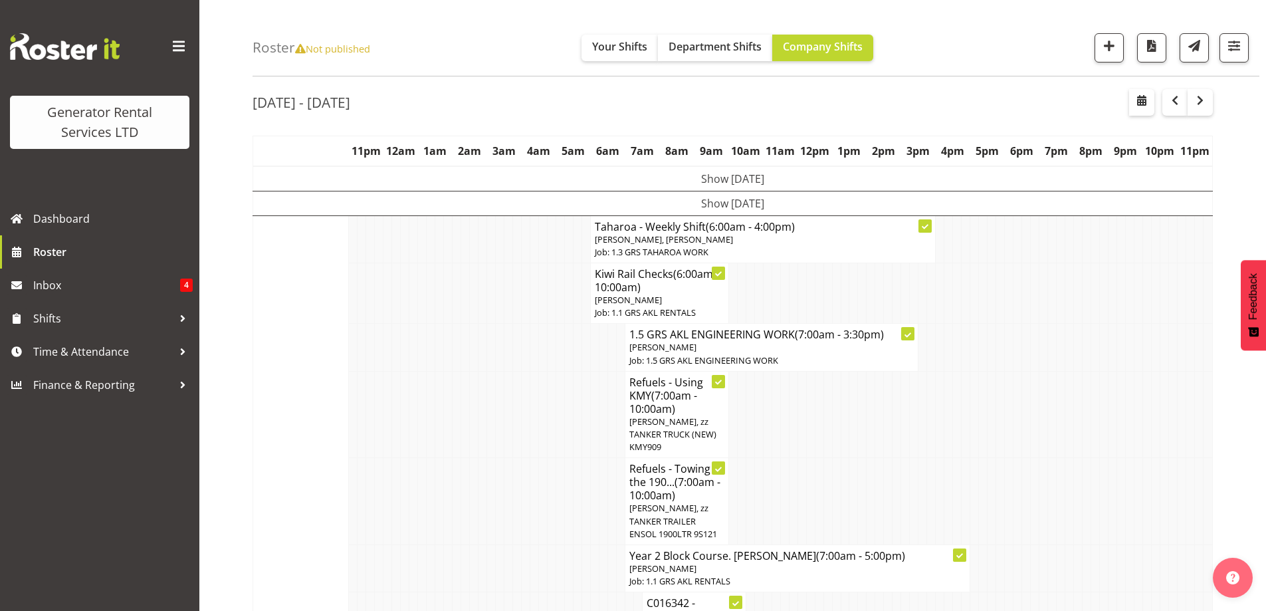
click at [441, 531] on td at bounding box center [439, 501] width 9 height 87
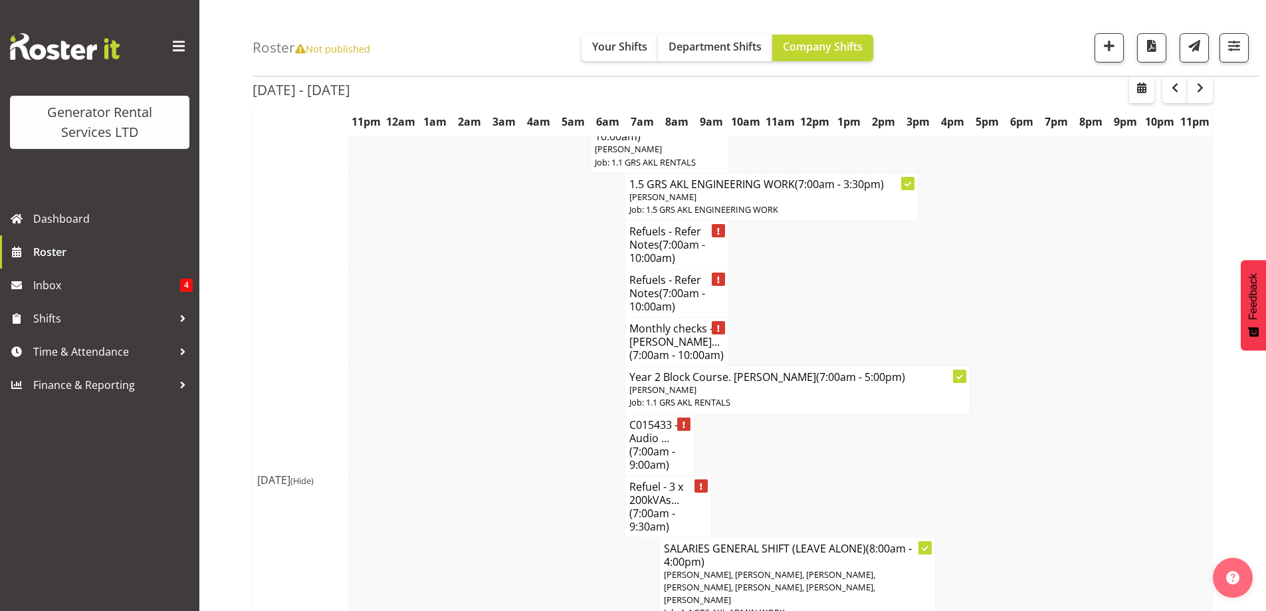
scroll to position [1639, 0]
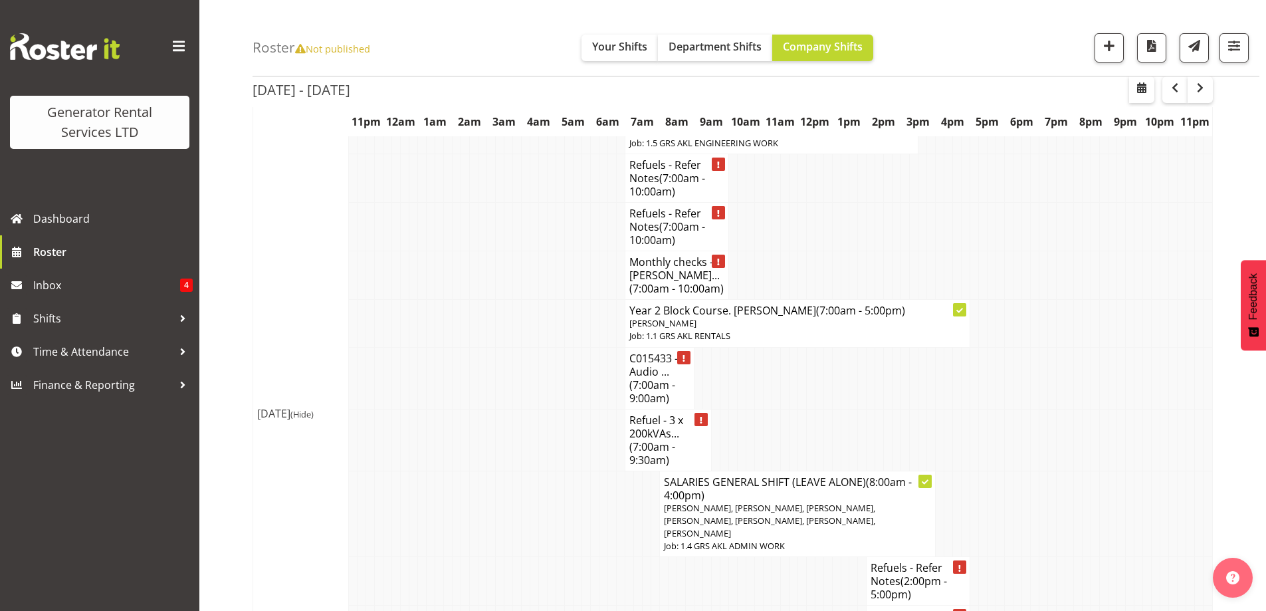
click at [495, 409] on tr "Refuel - 3 x 200kVAs... (7:00am - 9:30am)" at bounding box center [733, 440] width 960 height 62
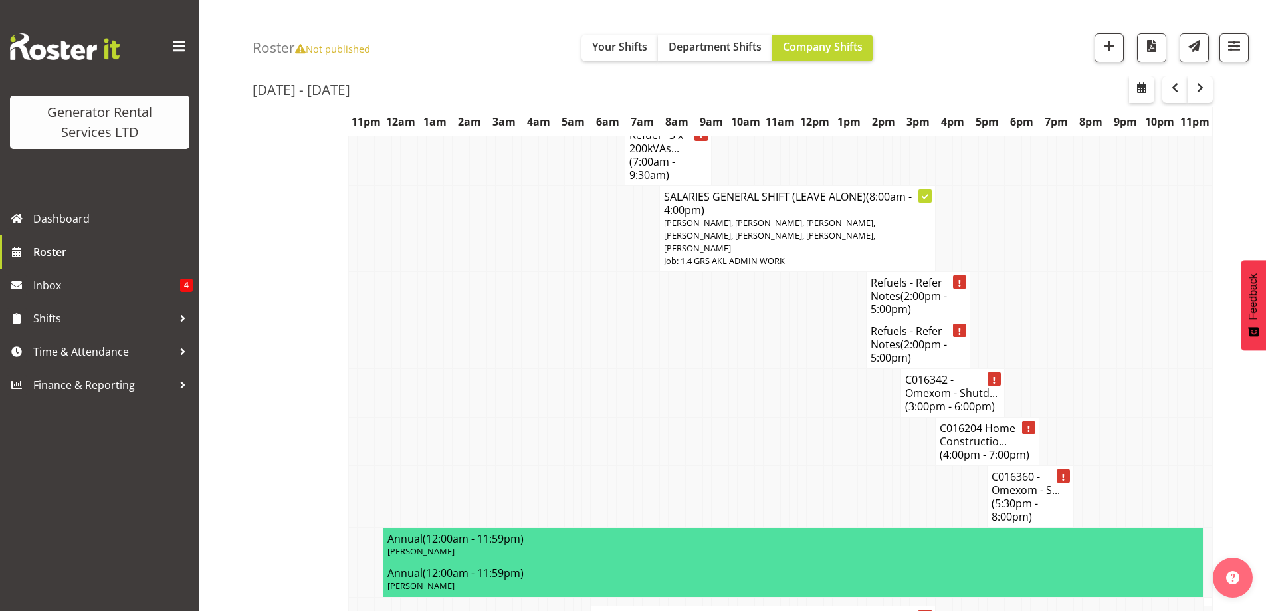
scroll to position [1905, 0]
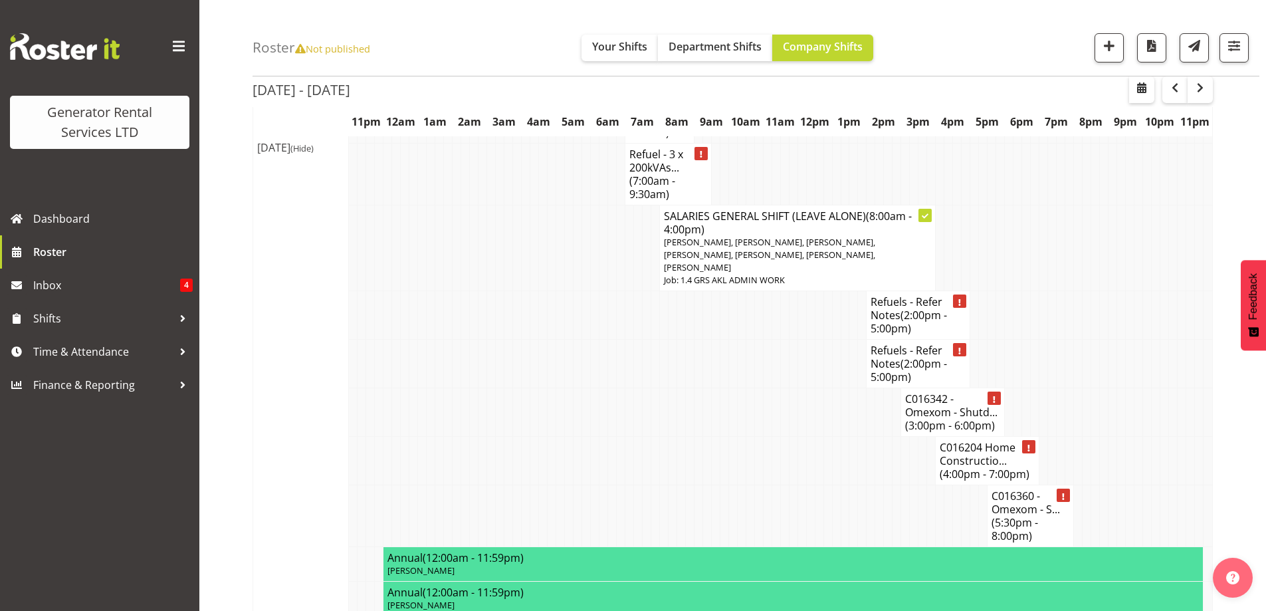
click at [959, 485] on td at bounding box center [957, 516] width 9 height 62
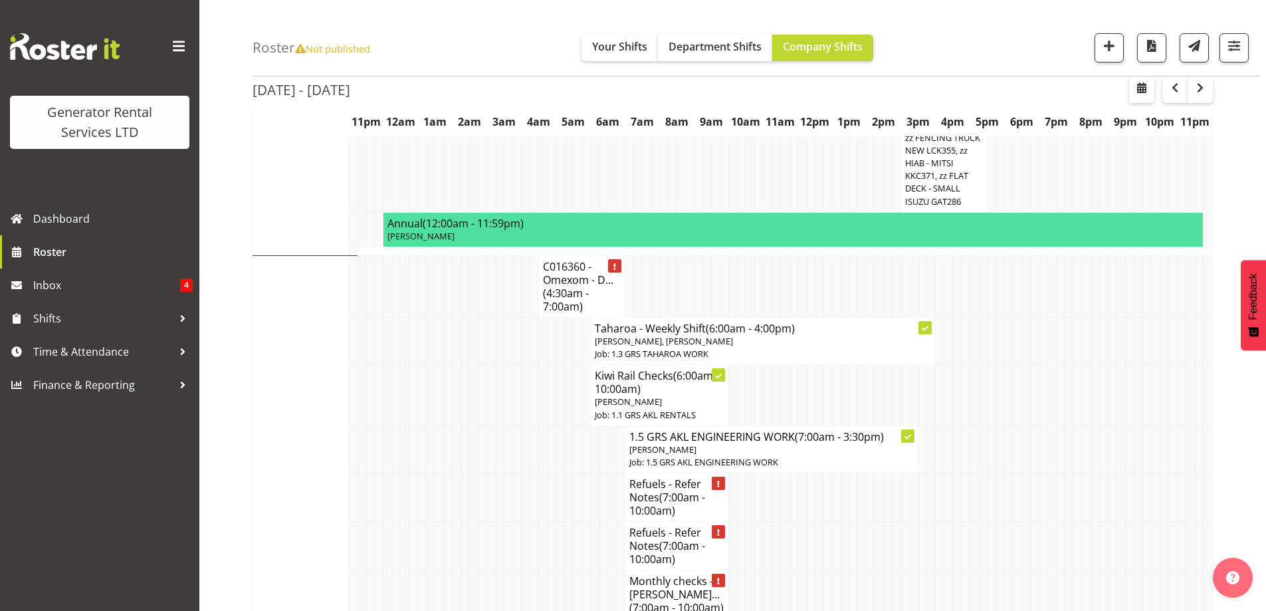
scroll to position [1306, 0]
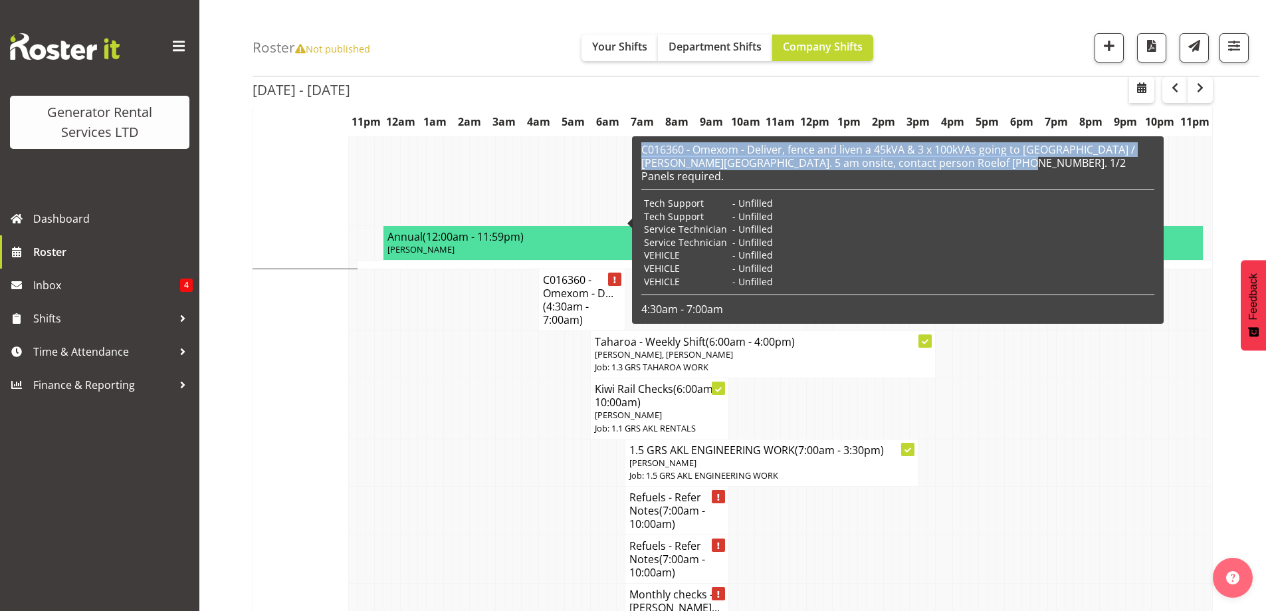
drag, startPoint x: 969, startPoint y: 165, endPoint x: 642, endPoint y: 153, distance: 327.3
click at [642, 153] on h6 "C016360 - Omexom - Deliver, fence and liven a 45kVA & 3 x 100kVAs going to [GEO…" at bounding box center [897, 163] width 513 height 40
copy h6 "C016360 - Omexom - Deliver, fence and liven a 45kVA & 3 x 100kVAs going to [GEO…"
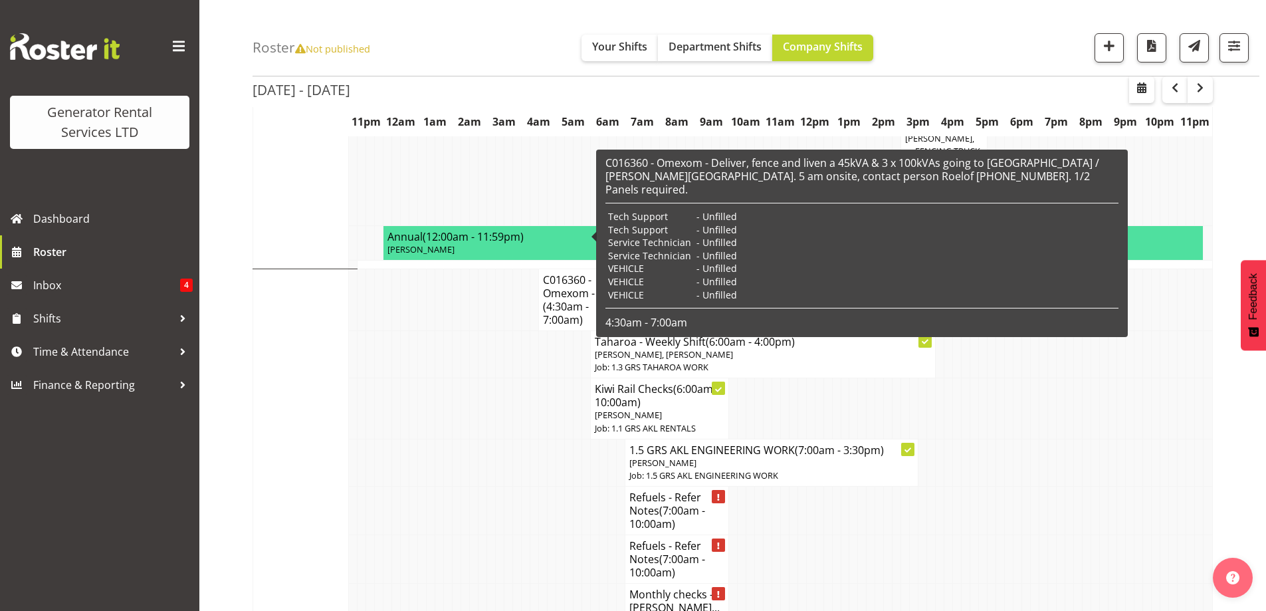
click at [453, 487] on td at bounding box center [457, 511] width 9 height 49
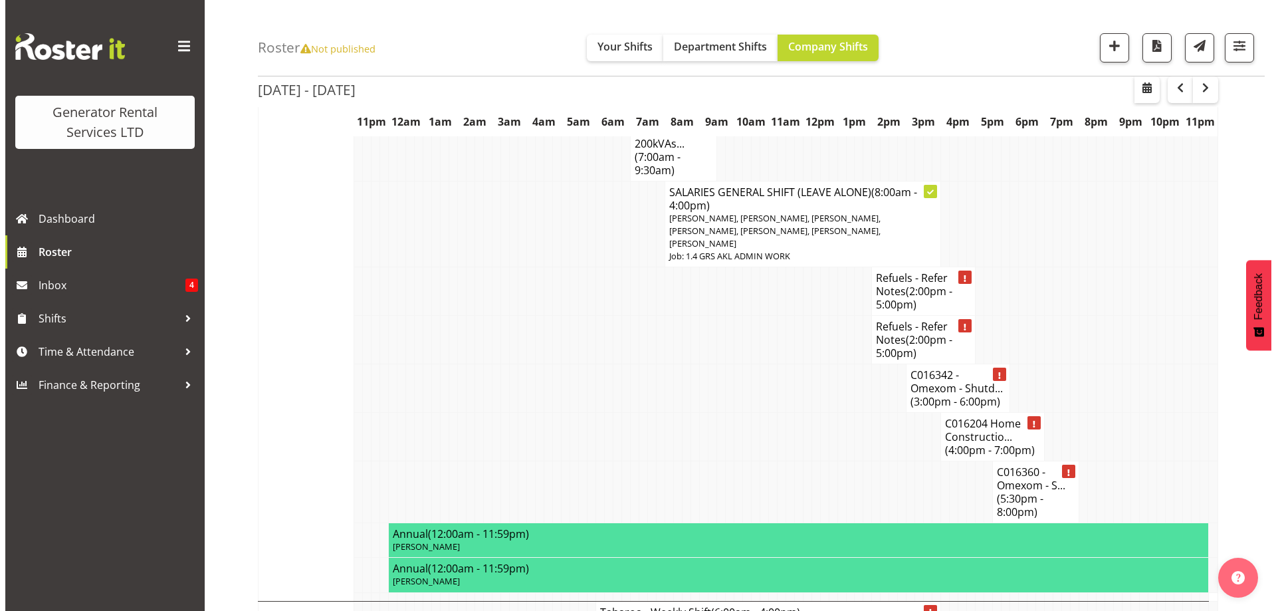
scroll to position [1905, 0]
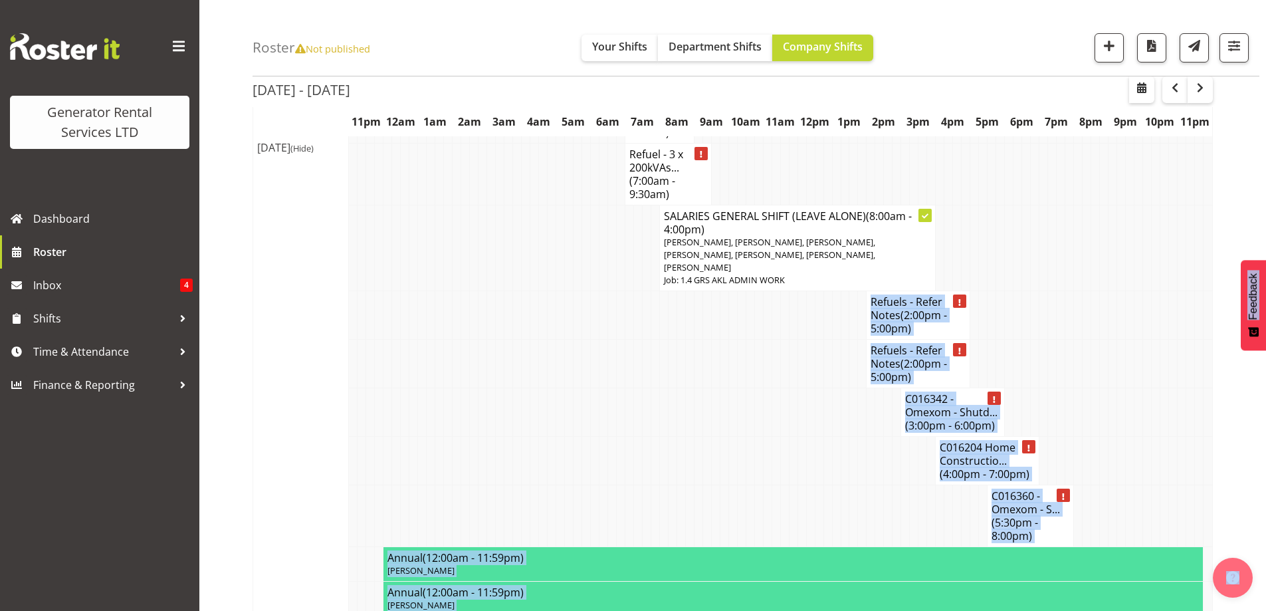
drag, startPoint x: 740, startPoint y: 258, endPoint x: 356, endPoint y: 241, distance: 384.0
click at [740, 388] on td at bounding box center [741, 412] width 9 height 49
click at [1163, 340] on td at bounding box center [1164, 364] width 9 height 49
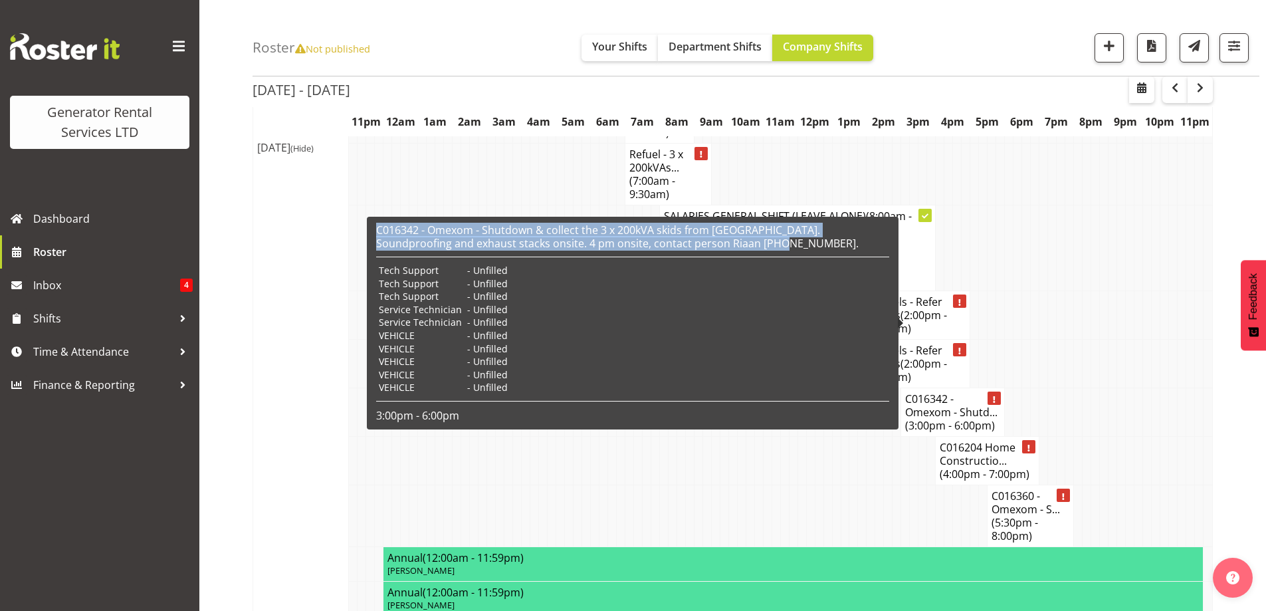
drag, startPoint x: 730, startPoint y: 247, endPoint x: 373, endPoint y: 231, distance: 357.3
click at [373, 231] on div "C016342 - Omexom - Shutdown & collect the 3 x 200kVA skids from [GEOGRAPHIC_DAT…" at bounding box center [633, 323] width 520 height 206
copy h6 "C016342 - Omexom - Shutdown & collect the 3 x 200kVA skids from [GEOGRAPHIC_DAT…"
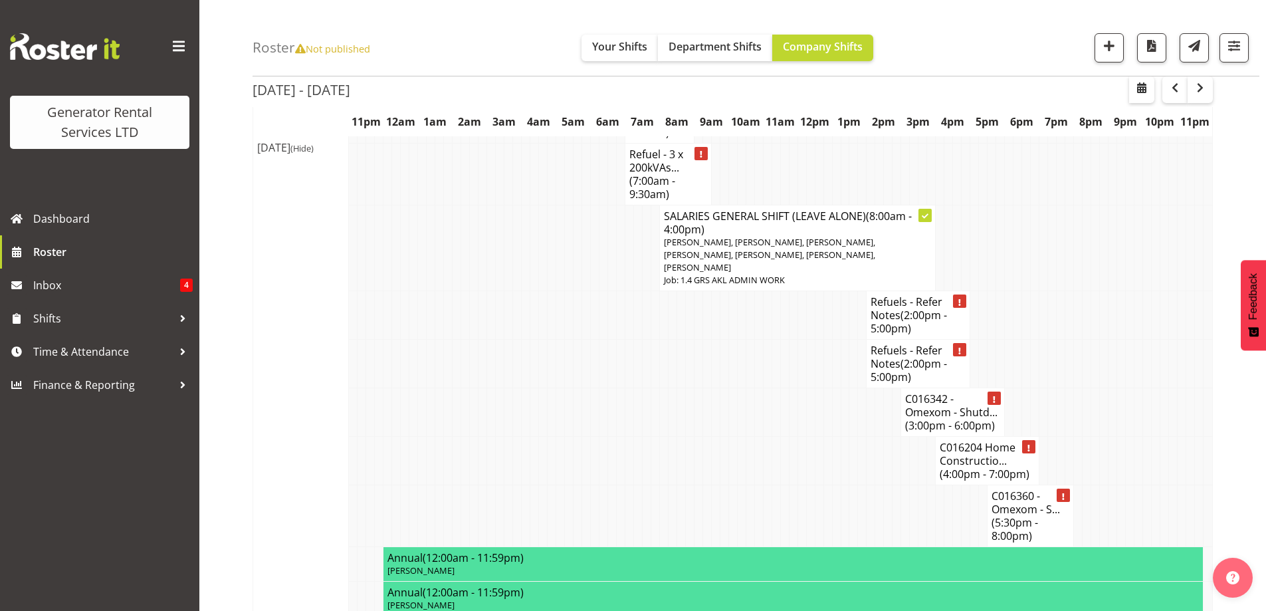
drag, startPoint x: 687, startPoint y: 368, endPoint x: 447, endPoint y: 352, distance: 240.5
click at [613, 437] on td at bounding box center [612, 461] width 9 height 49
click at [864, 485] on td at bounding box center [862, 516] width 9 height 62
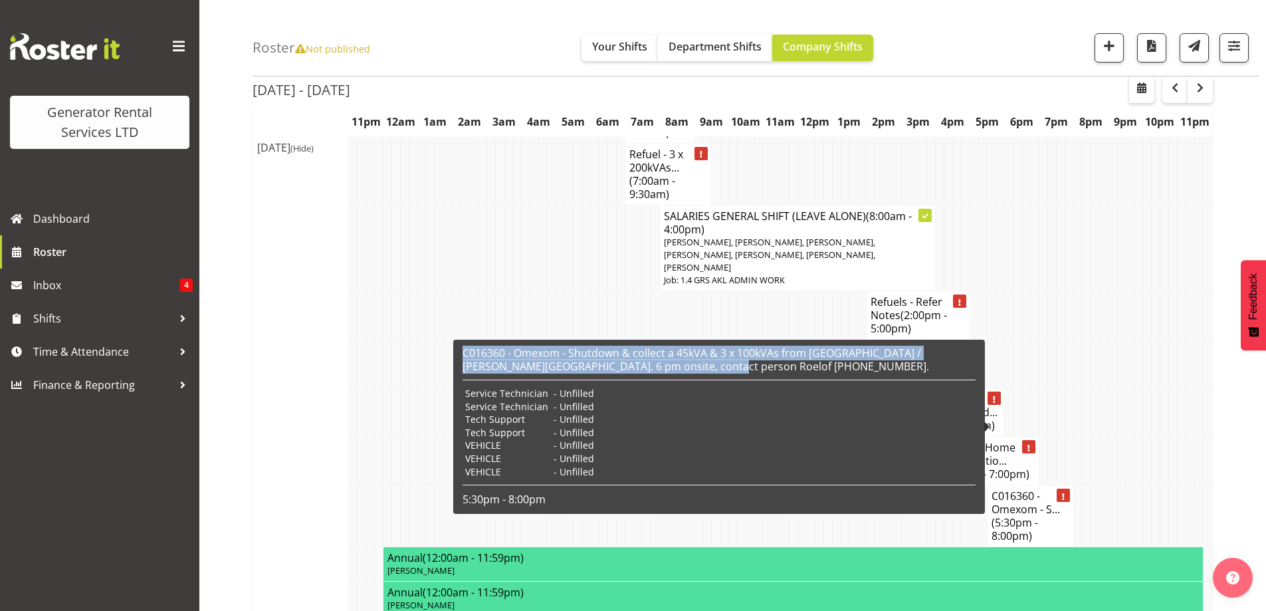
drag, startPoint x: 689, startPoint y: 364, endPoint x: 463, endPoint y: 354, distance: 225.6
click at [463, 354] on h6 "C016360 - Omexom - Shutdown & collect a 45kVA & 3 x 100kVAs from [GEOGRAPHIC_DA…" at bounding box center [719, 359] width 513 height 27
copy h6 "C016360 - Omexom - Shutdown & collect a 45kVA & 3 x 100kVAs from [GEOGRAPHIC_DA…"
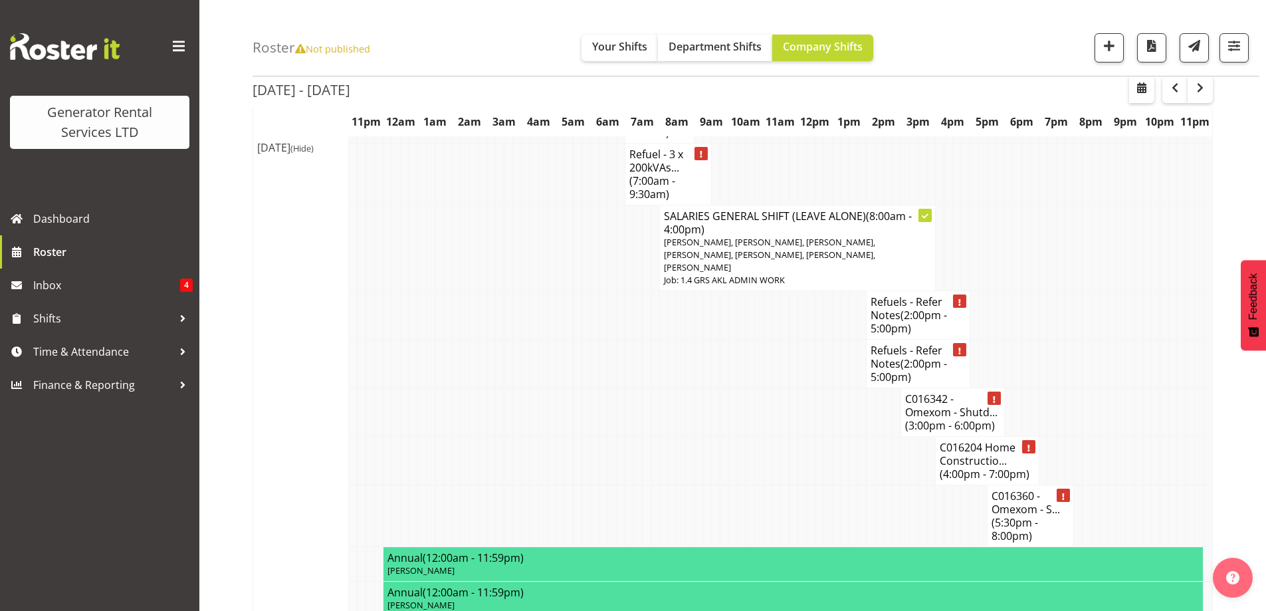
click at [683, 388] on td at bounding box center [681, 412] width 9 height 49
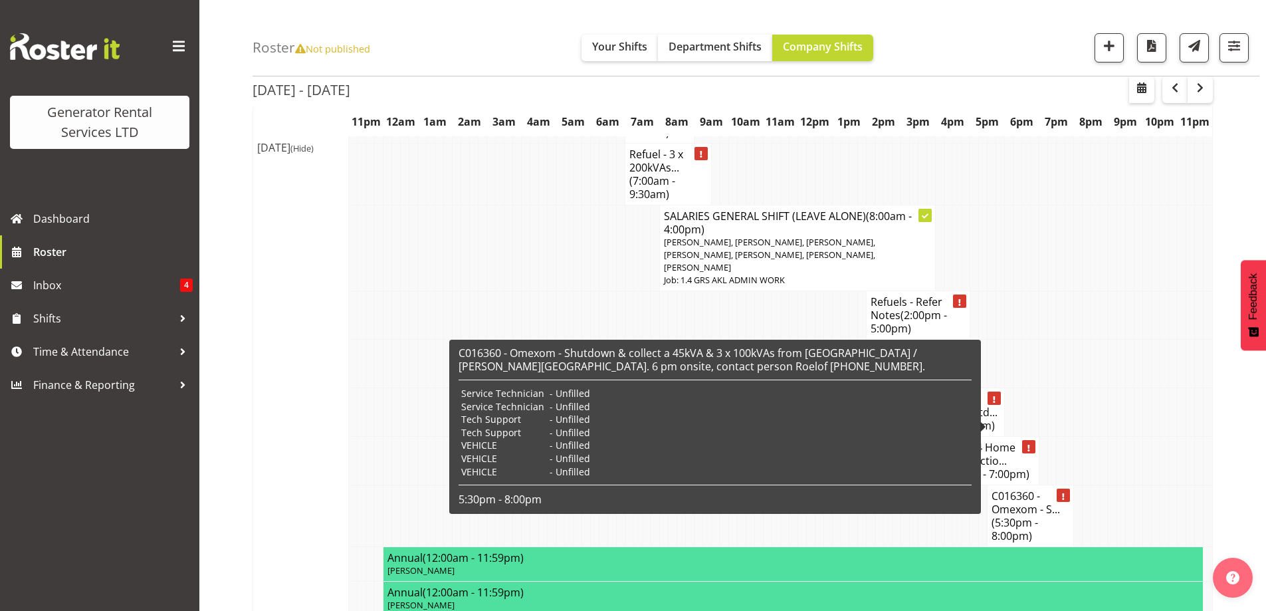
click at [1037, 489] on h4 "C016360 - Omexom - S... (5:30pm - 8:00pm)" at bounding box center [1031, 515] width 78 height 53
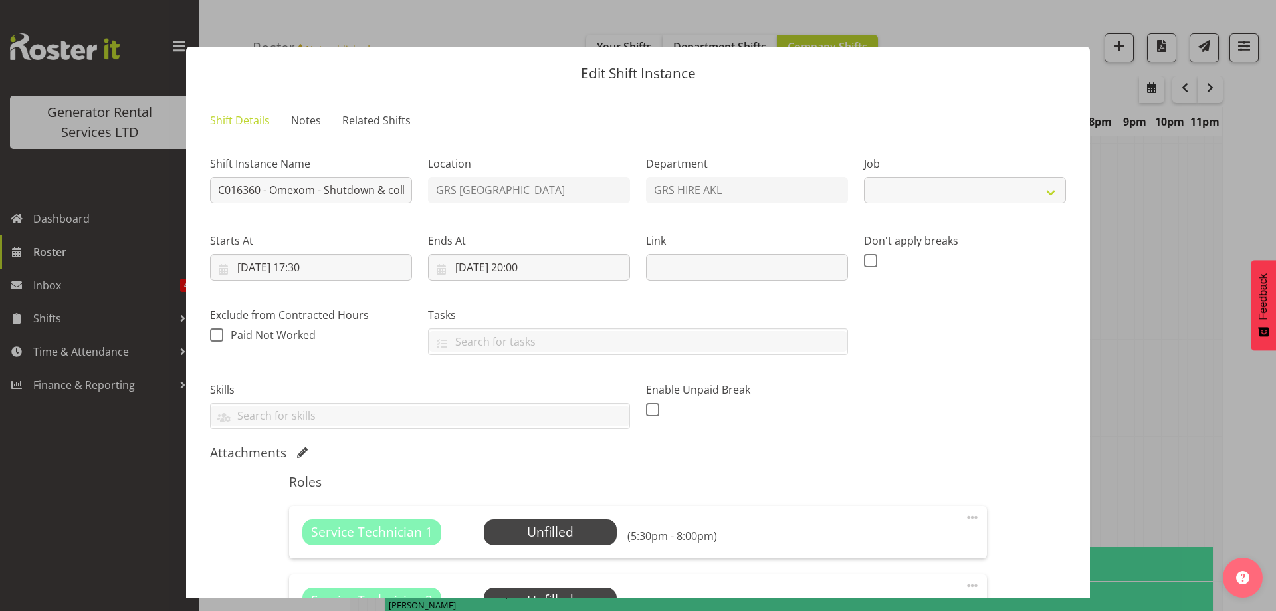
select select "7504"
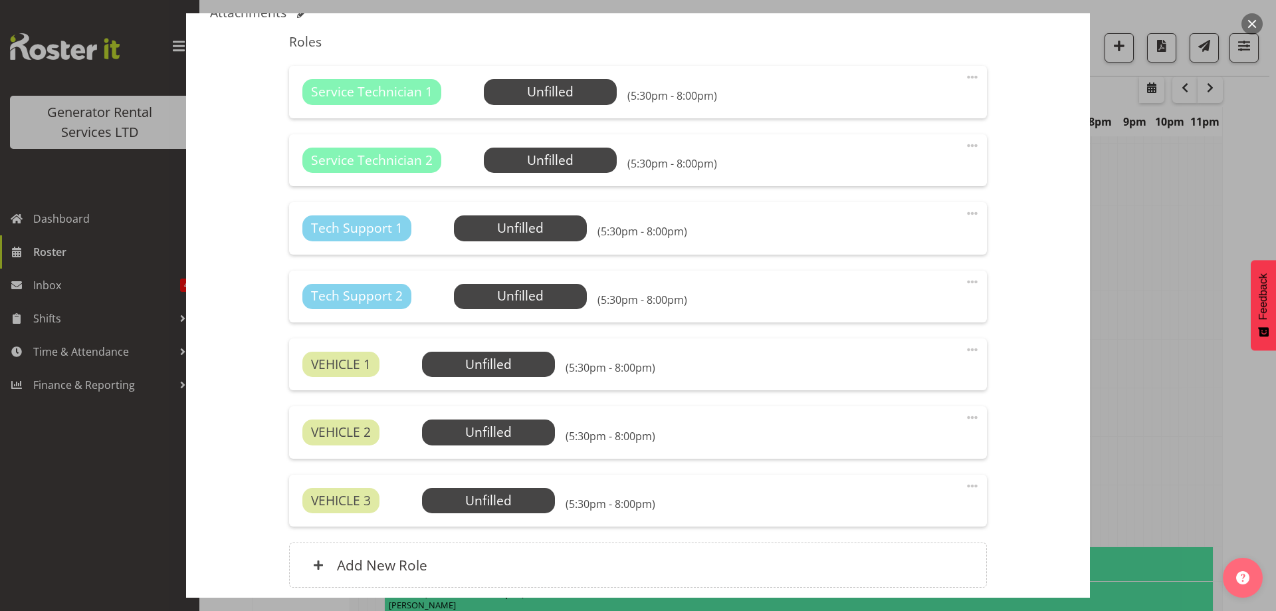
scroll to position [465, 0]
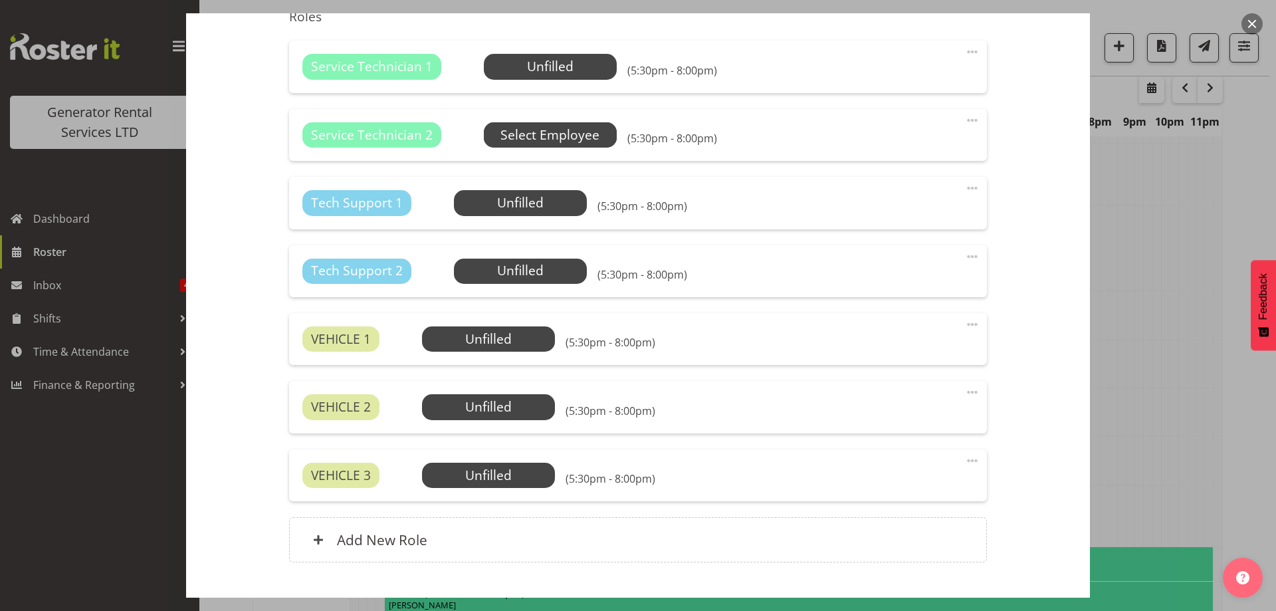
click at [558, 136] on span "Select Employee" at bounding box center [550, 135] width 99 height 19
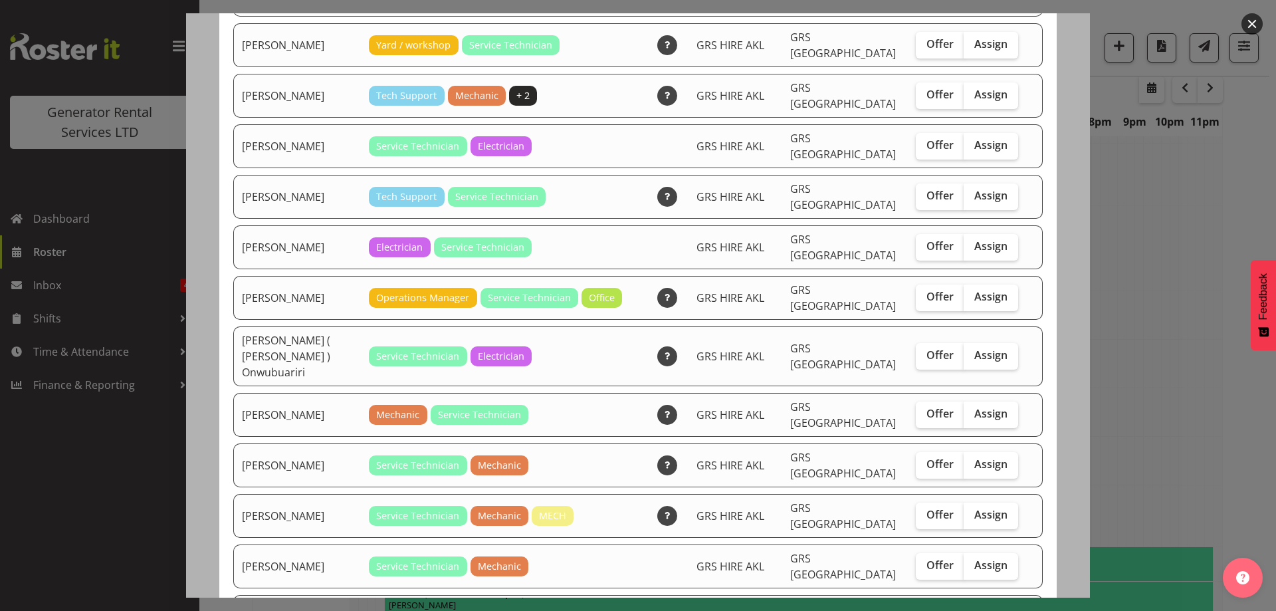
scroll to position [199, 0]
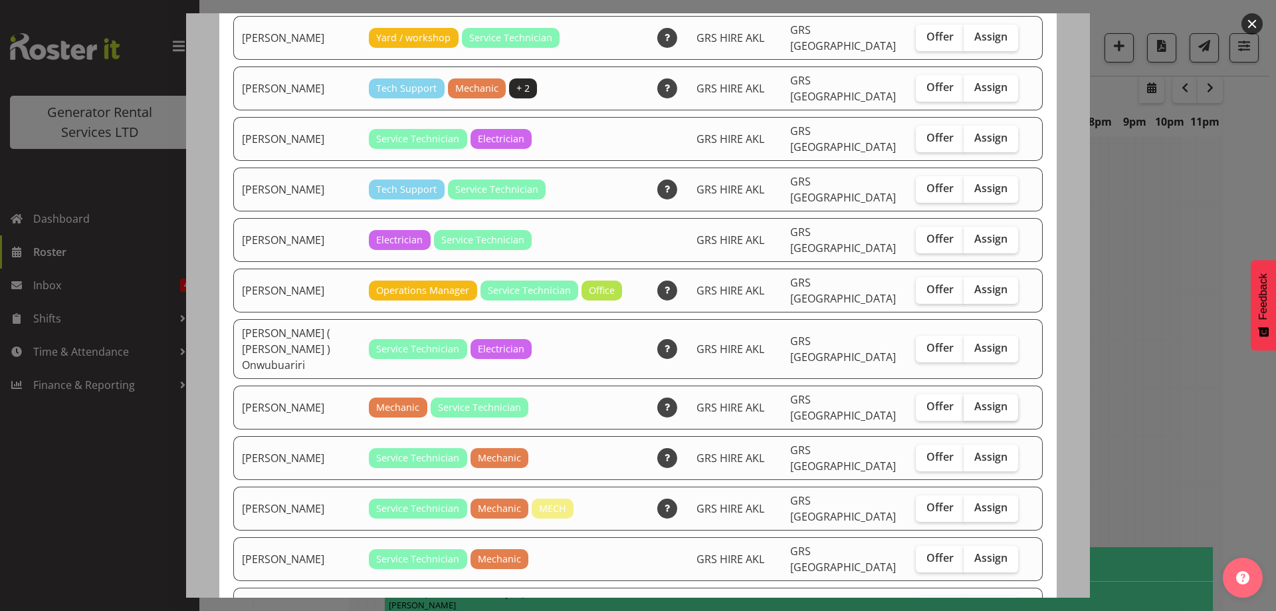
click at [993, 394] on label "Assign" at bounding box center [991, 407] width 55 height 27
click at [973, 402] on input "Assign" at bounding box center [968, 406] width 9 height 9
checkbox input "true"
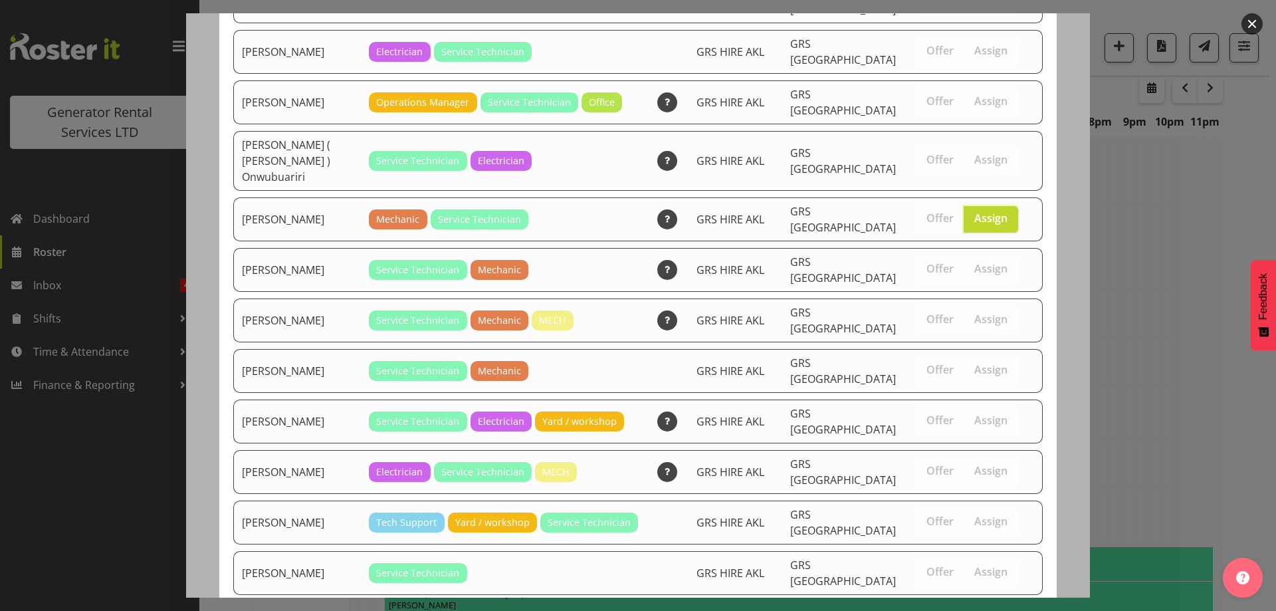
scroll to position [537, 0]
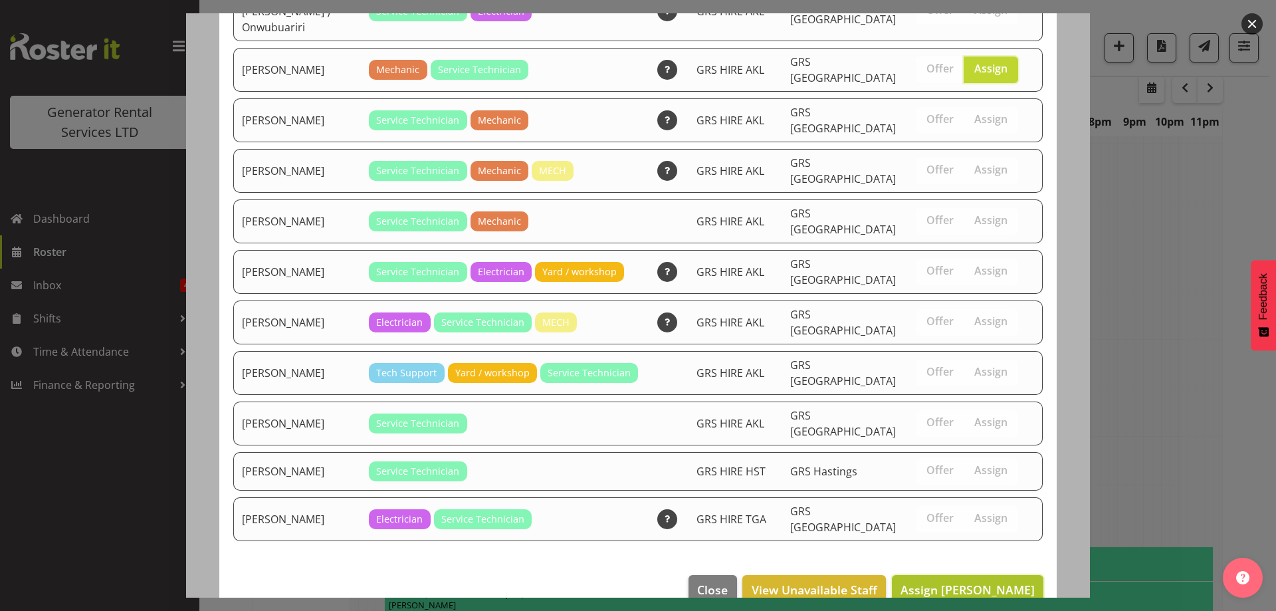
click at [975, 582] on span "Assign [PERSON_NAME]" at bounding box center [968, 590] width 134 height 16
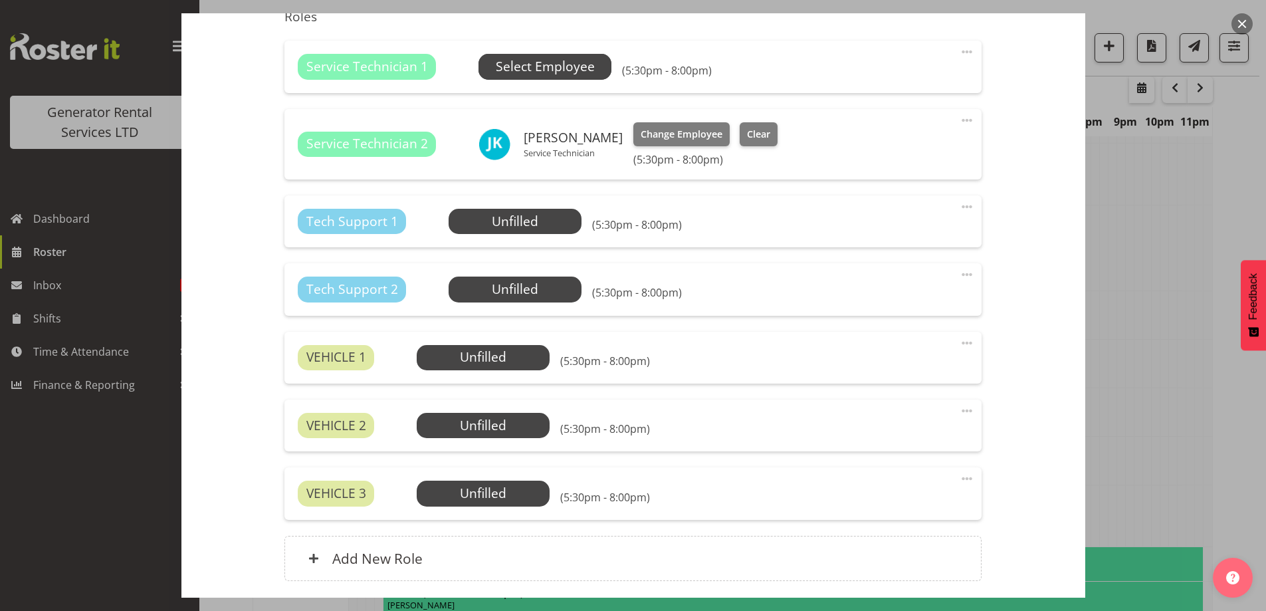
click at [540, 68] on span "Select Employee" at bounding box center [545, 66] width 99 height 19
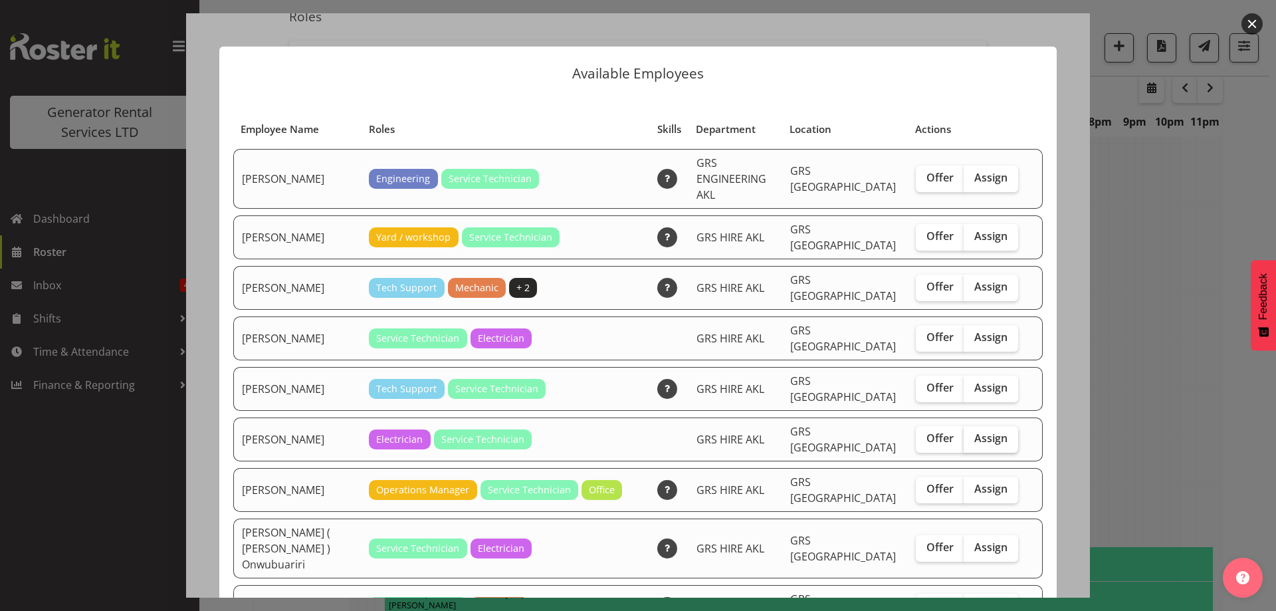
click at [977, 431] on span "Assign" at bounding box center [991, 437] width 33 height 13
click at [973, 434] on input "Assign" at bounding box center [968, 438] width 9 height 9
checkbox input "true"
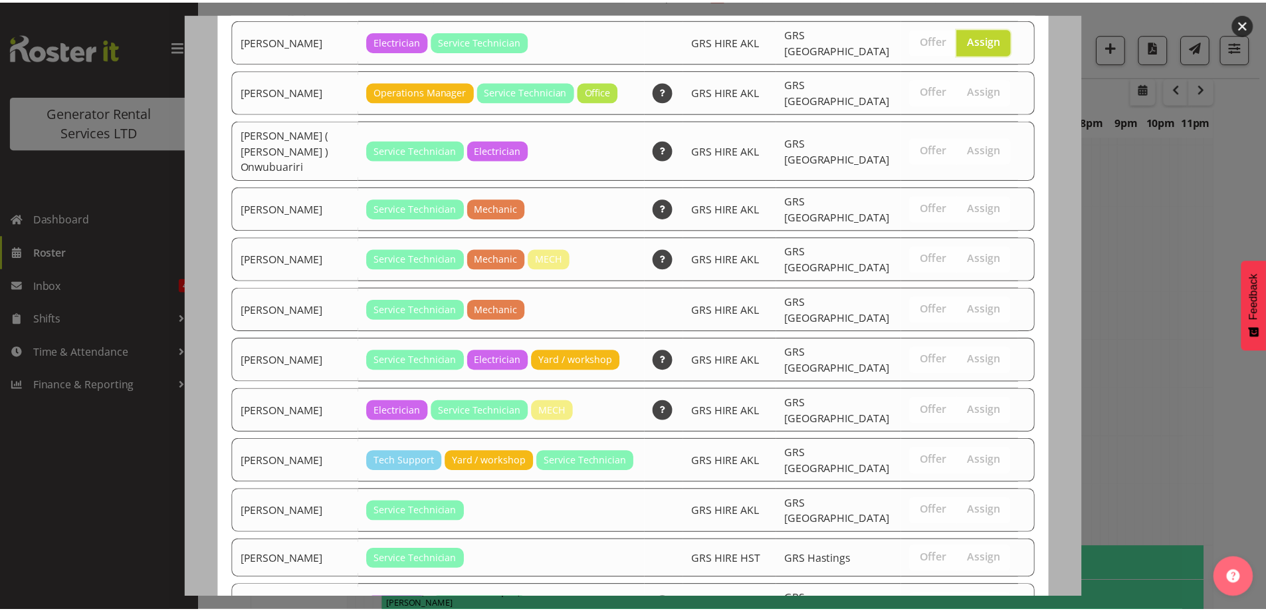
scroll to position [487, 0]
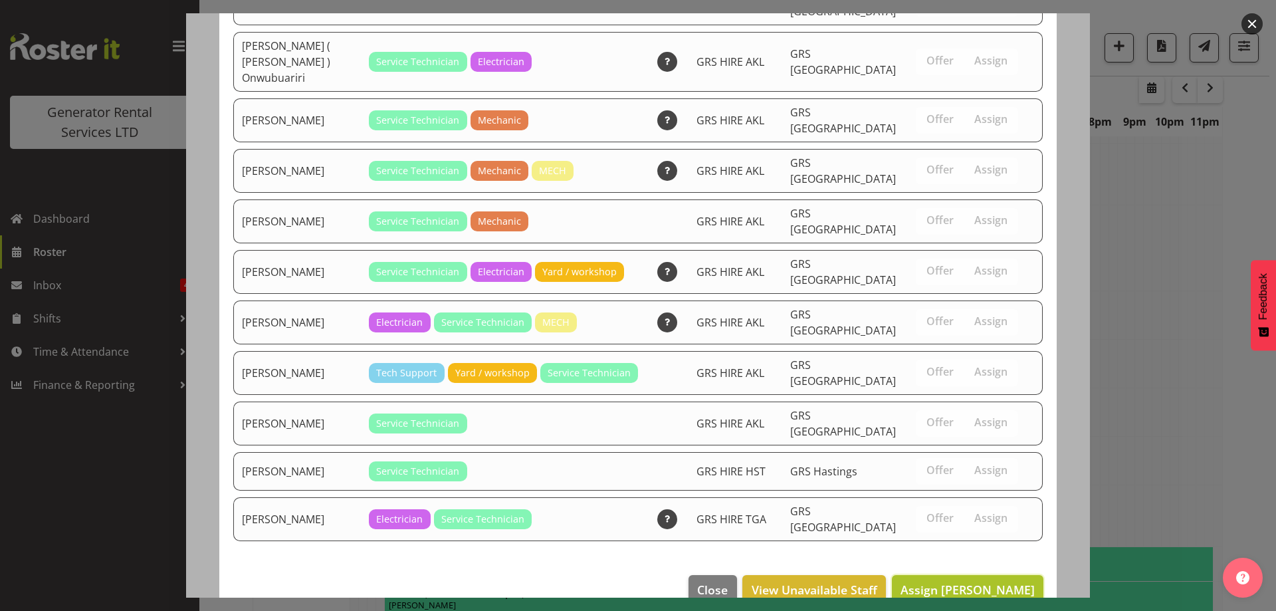
click at [969, 575] on button "Assign [PERSON_NAME]" at bounding box center [968, 589] width 152 height 29
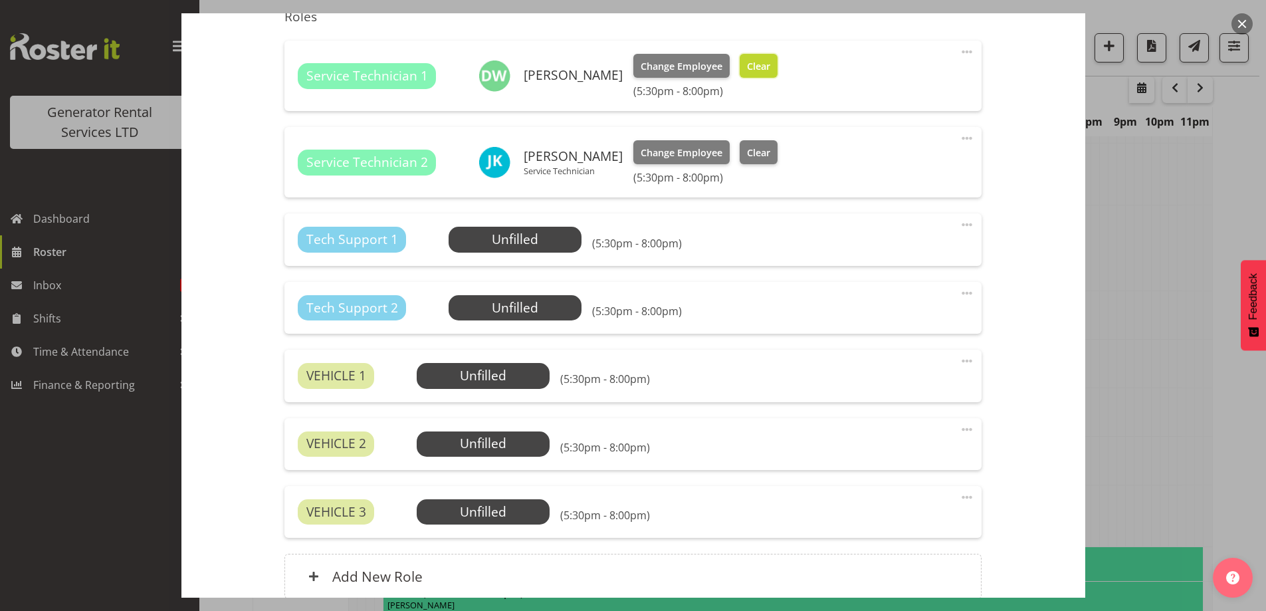
click at [761, 68] on span "Clear" at bounding box center [758, 66] width 23 height 15
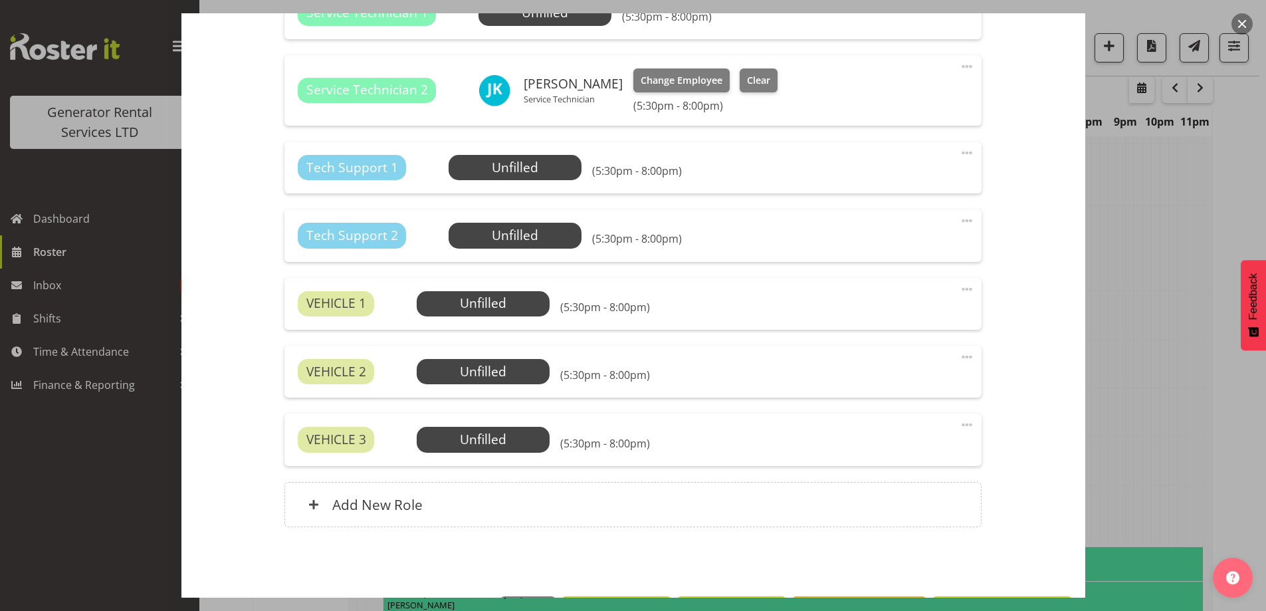
scroll to position [567, 0]
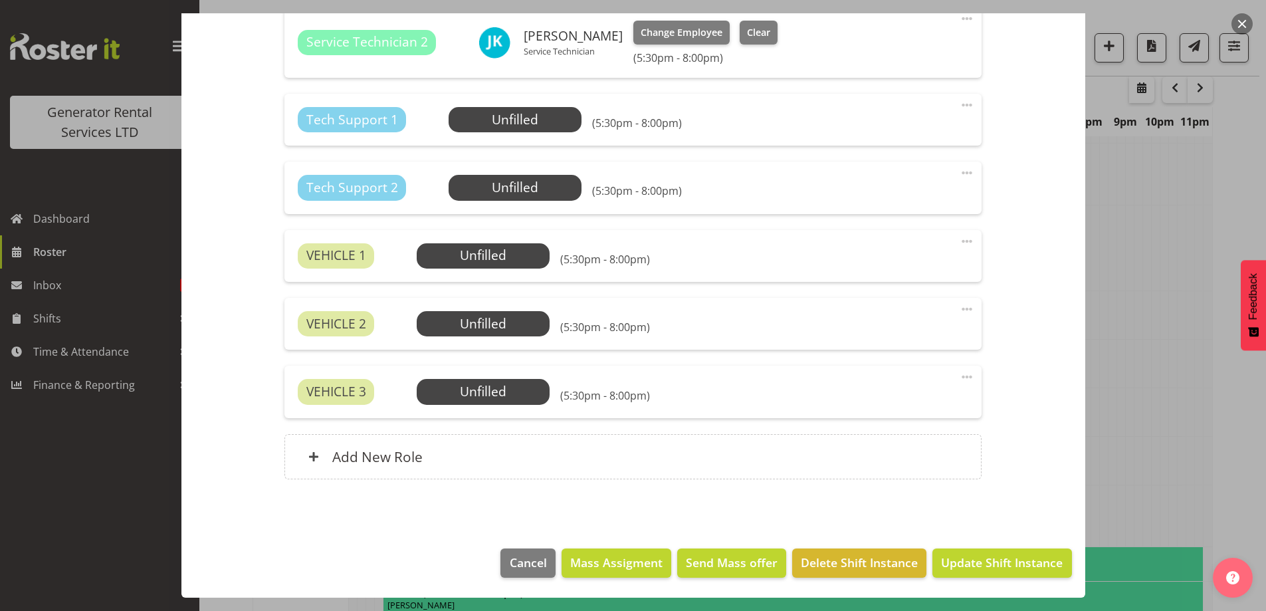
click at [1165, 344] on div at bounding box center [633, 305] width 1266 height 611
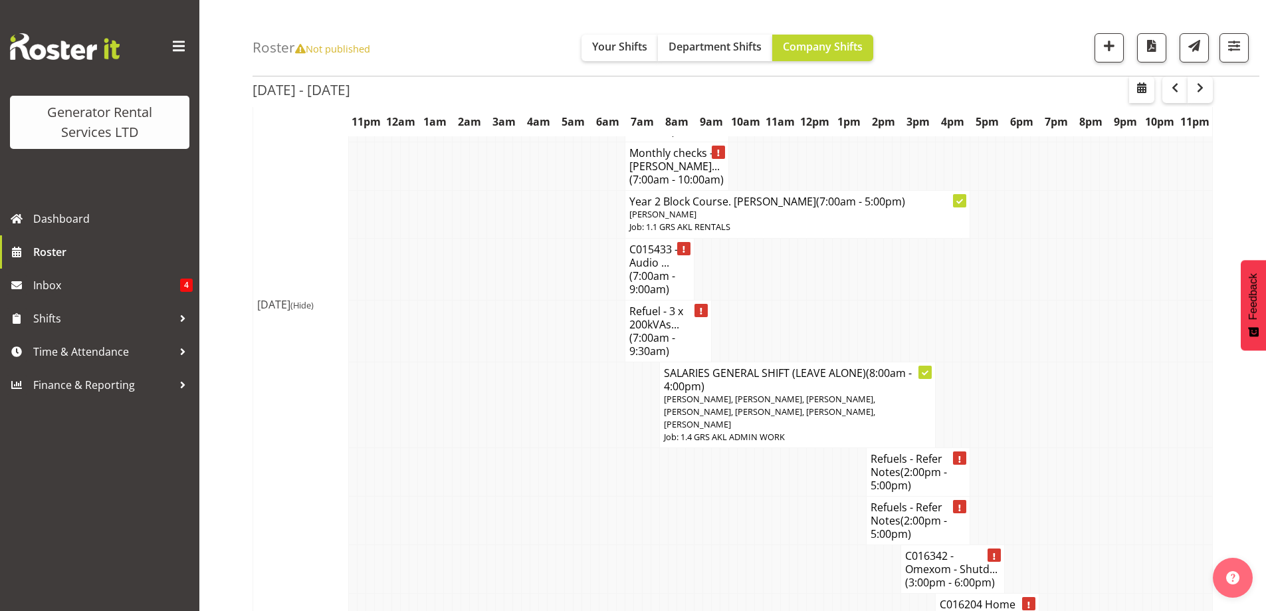
scroll to position [1639, 0]
